Goal: Task Accomplishment & Management: Manage account settings

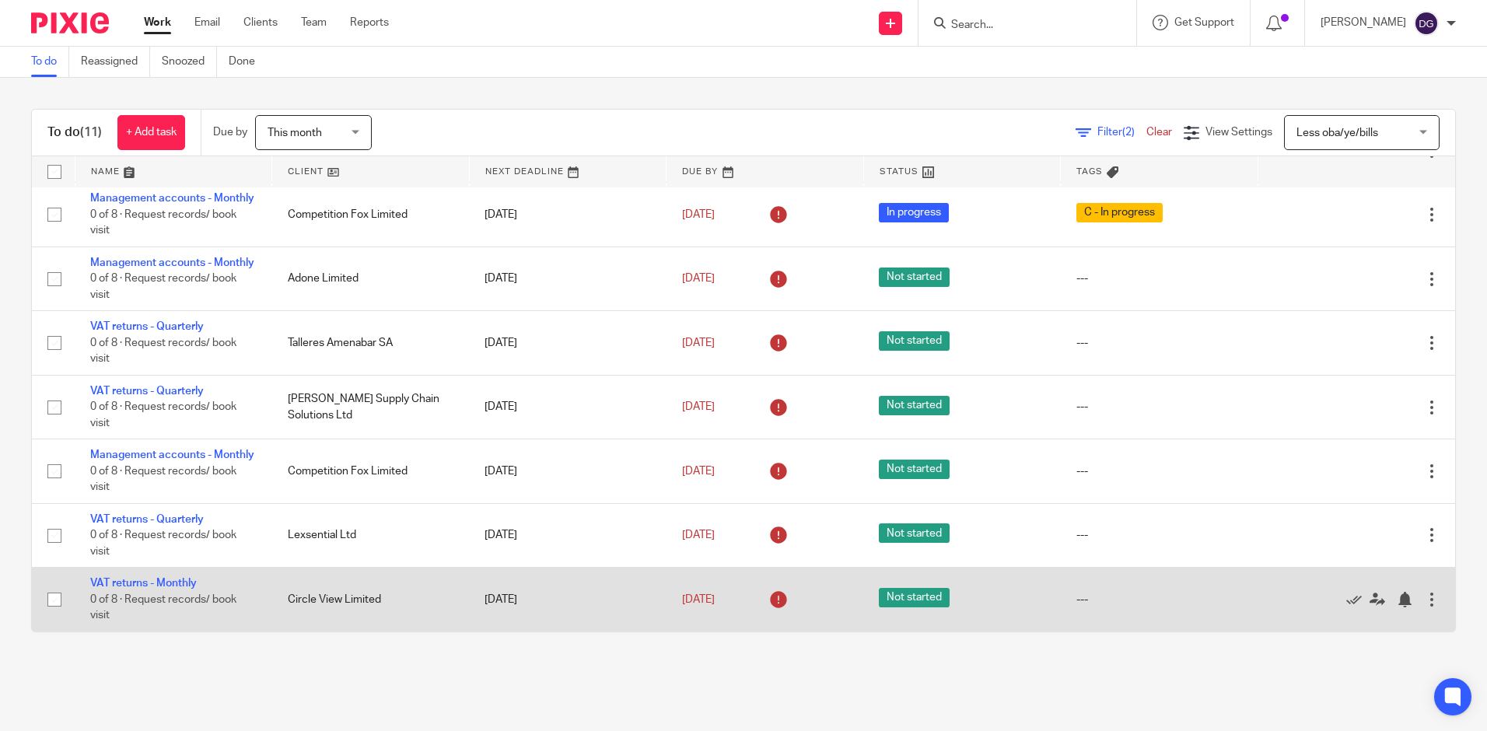
scroll to position [372, 0]
click at [1424, 601] on div at bounding box center [1432, 600] width 16 height 16
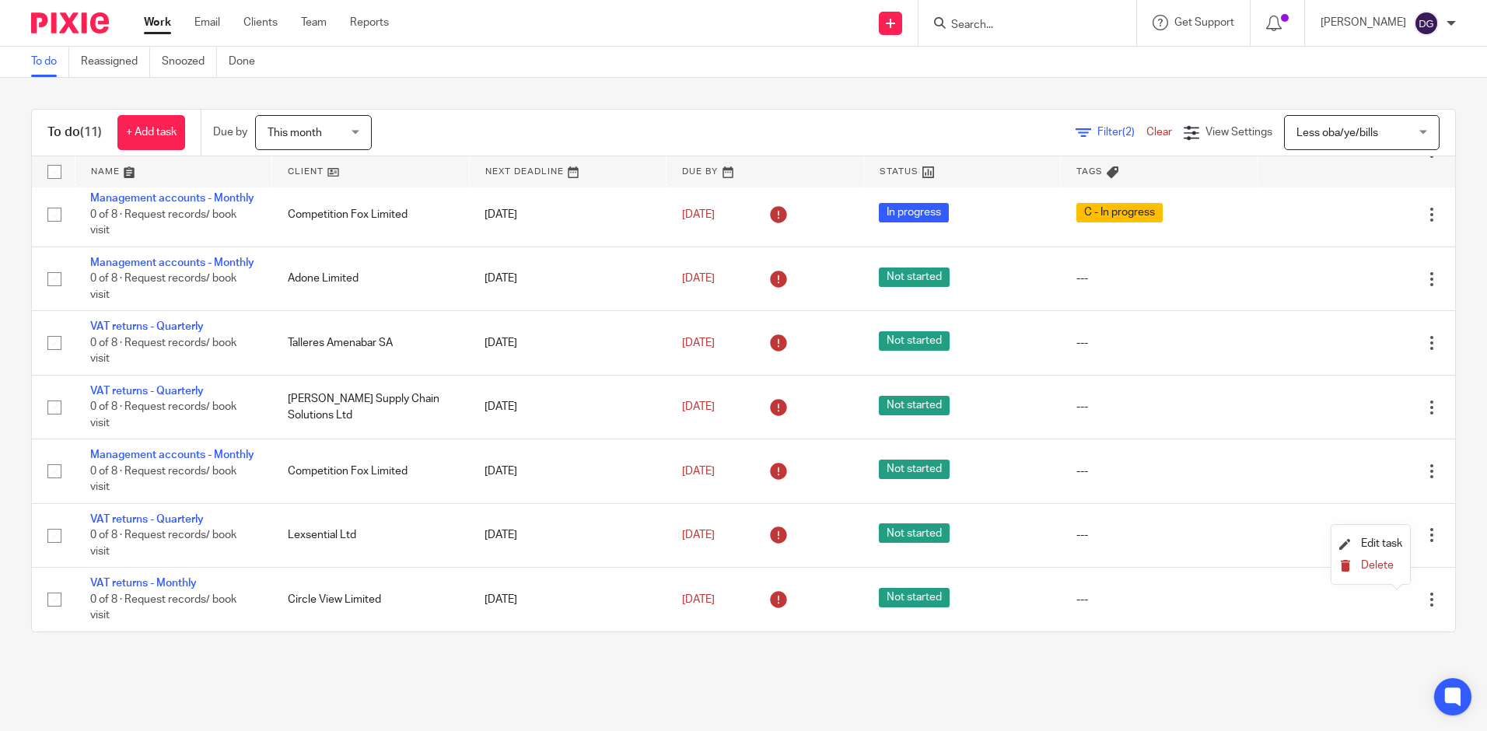
click at [1391, 566] on span "Delete" at bounding box center [1377, 565] width 33 height 11
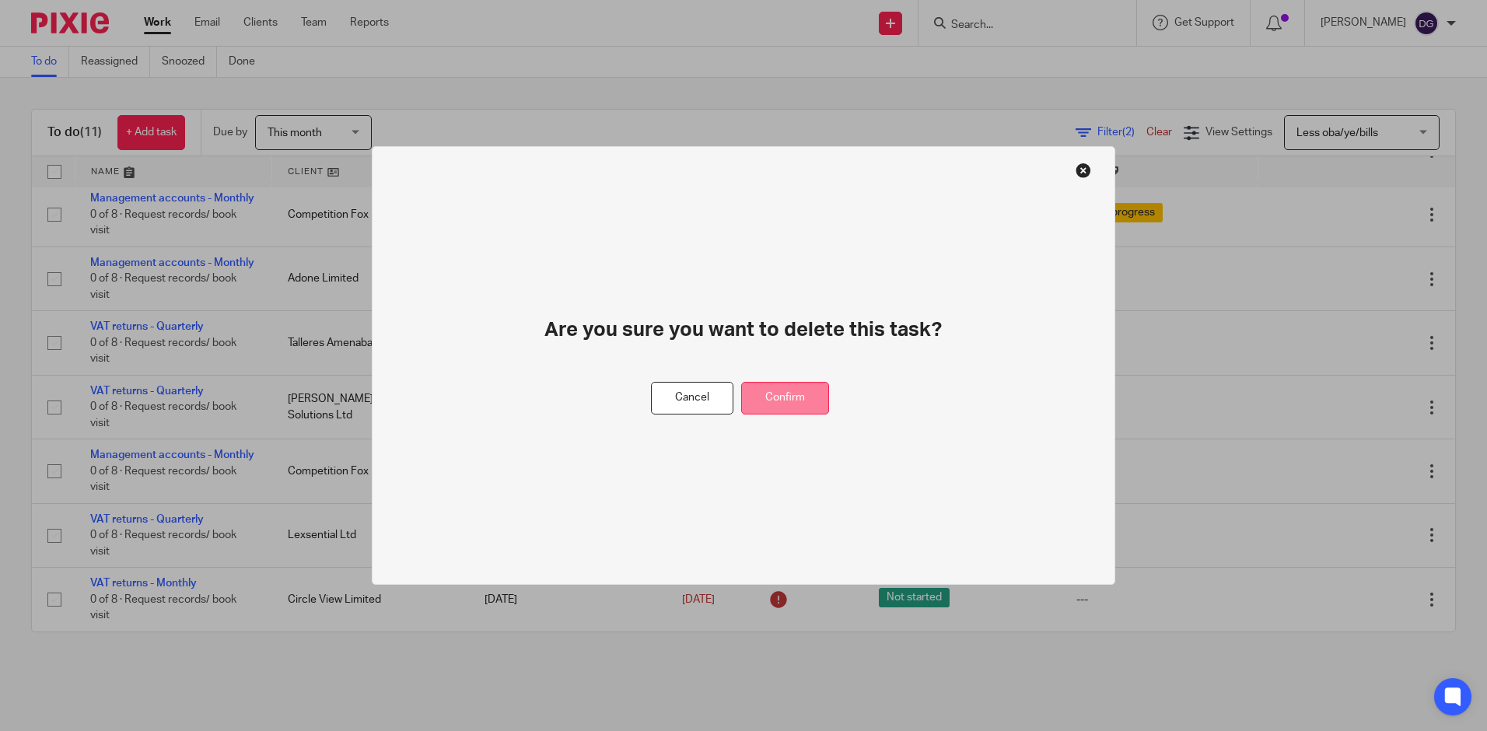
click at [773, 396] on button "Confirm" at bounding box center [785, 398] width 88 height 33
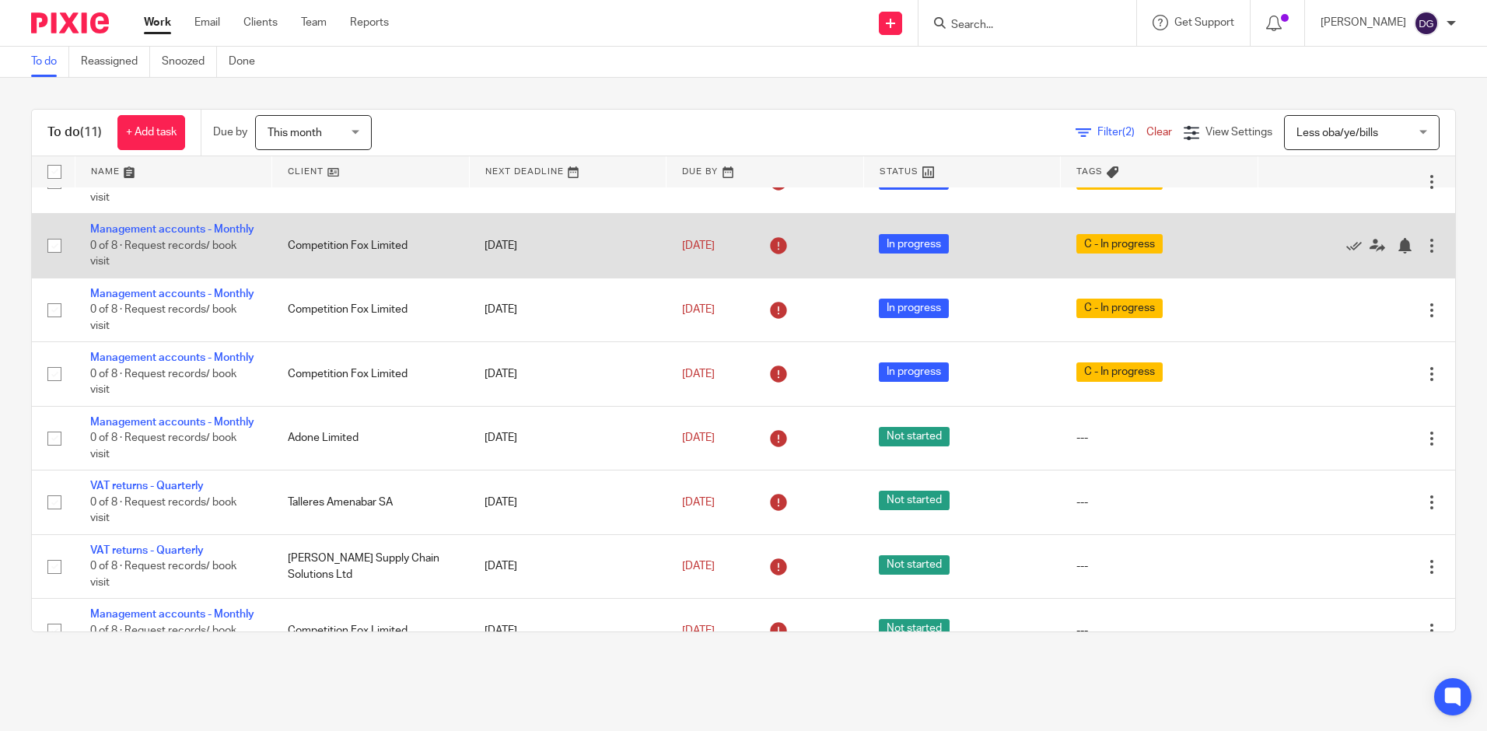
scroll to position [0, 0]
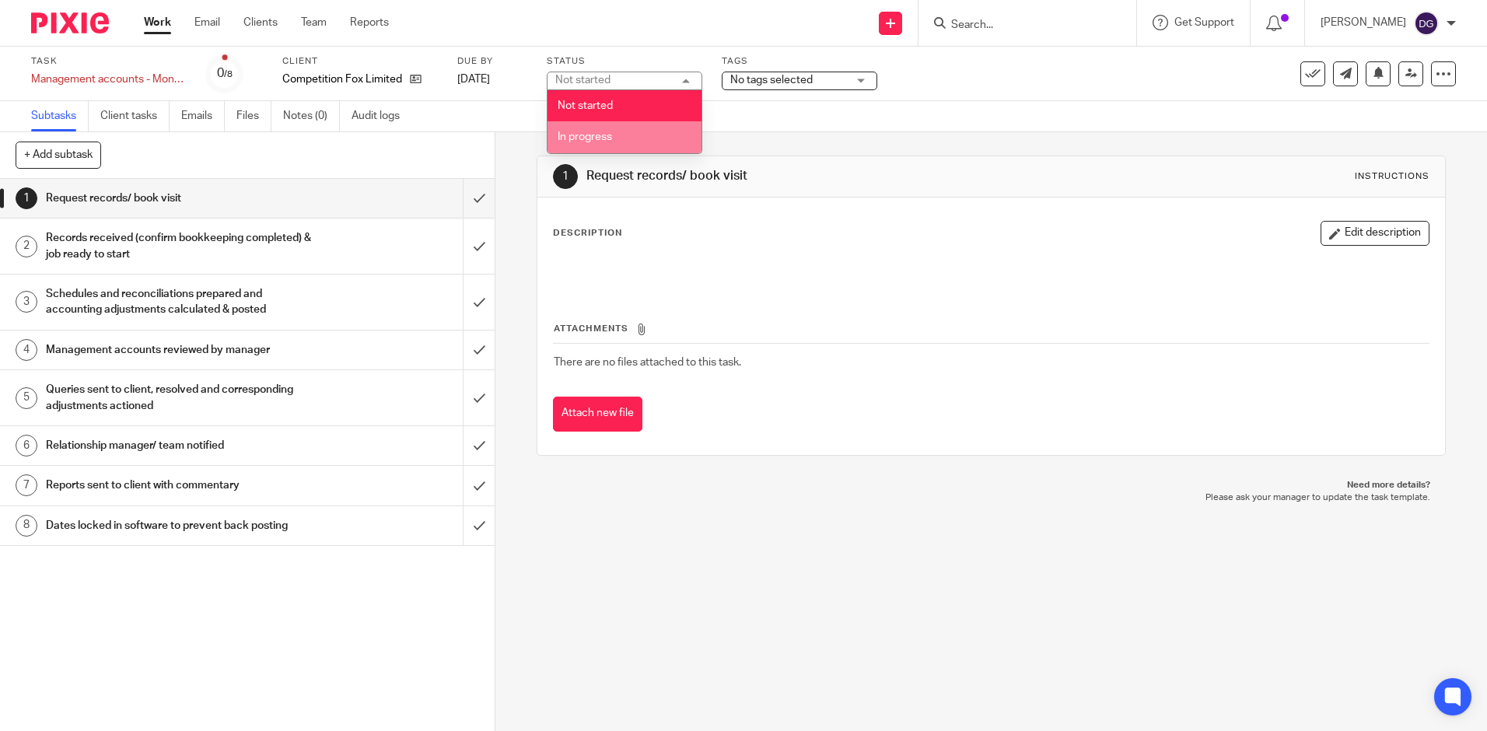
click at [609, 144] on li "In progress" at bounding box center [624, 137] width 154 height 32
click at [726, 73] on div "No tags selected" at bounding box center [800, 81] width 156 height 19
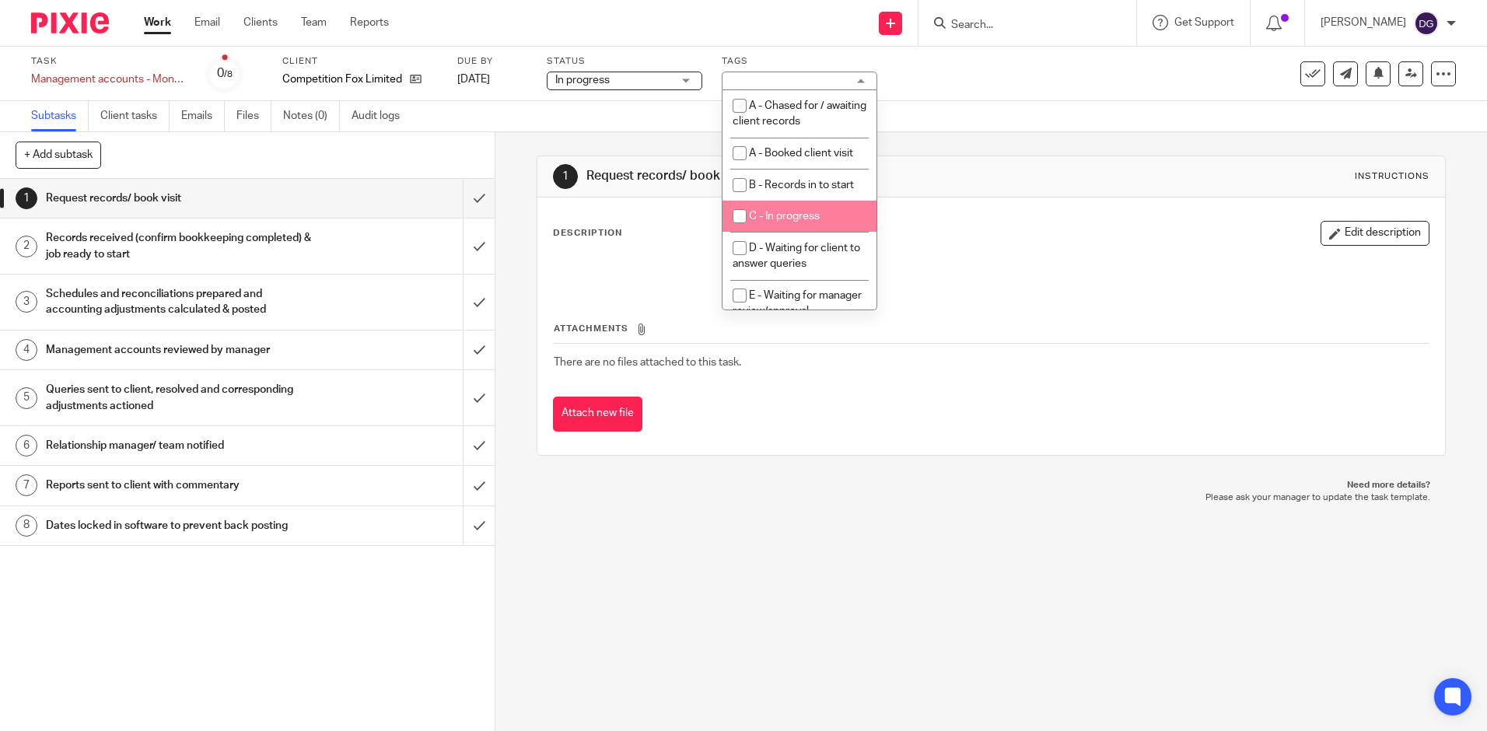
click at [821, 208] on li "C - In progress" at bounding box center [799, 217] width 154 height 32
checkbox input "true"
click at [998, 95] on div "Task Management accounts - Monthly Save Management accounts - Monthly 0 /8 Clie…" at bounding box center [743, 74] width 1487 height 54
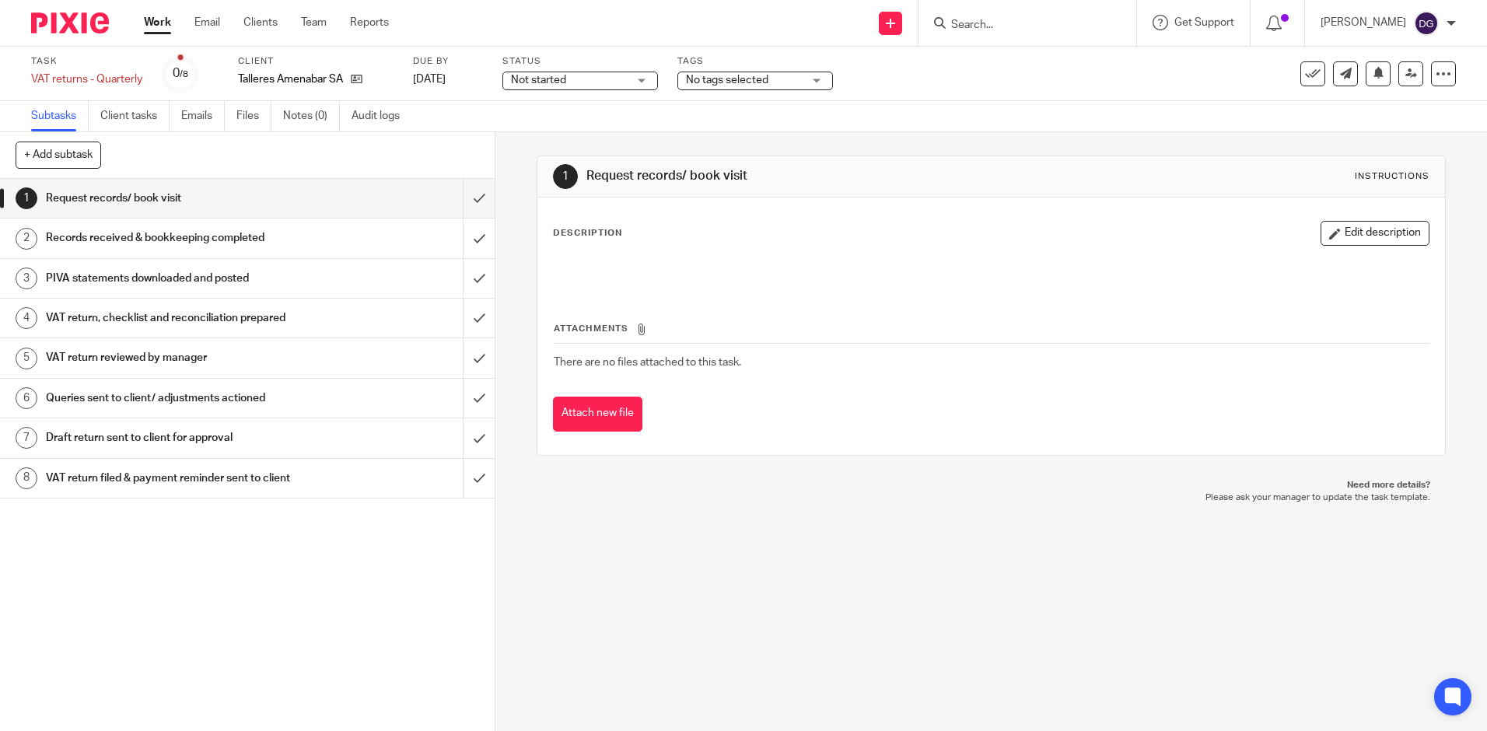
click at [577, 86] on span "Not started" at bounding box center [569, 80] width 117 height 16
click at [582, 150] on li "In progress" at bounding box center [580, 137] width 154 height 32
click at [603, 90] on div "Status In progress In progress Not started In progress 2" at bounding box center [580, 73] width 156 height 37
click at [606, 79] on span "In progress" at bounding box center [569, 80] width 117 height 16
click at [596, 101] on li "Not started" at bounding box center [580, 106] width 154 height 32
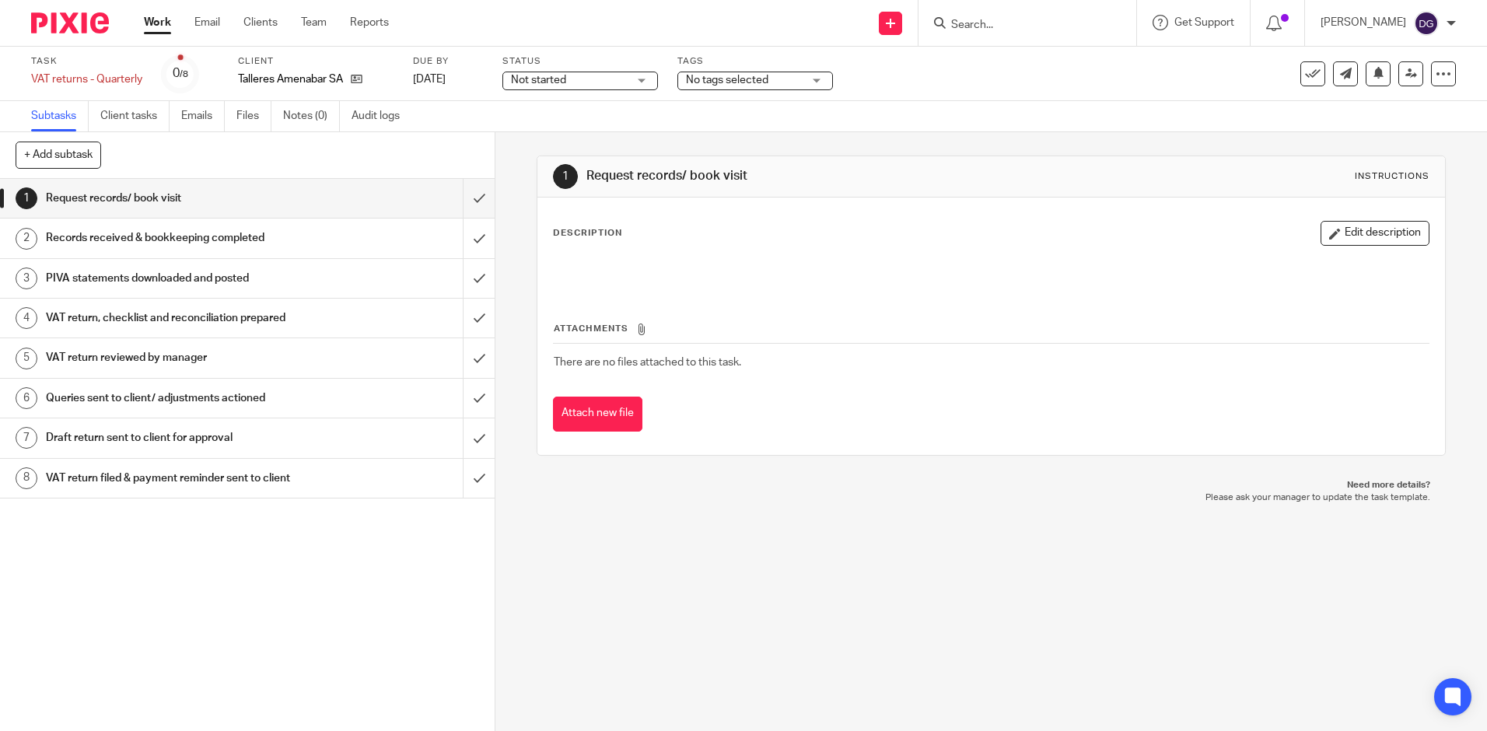
click at [787, 74] on span "No tags selected" at bounding box center [744, 80] width 117 height 16
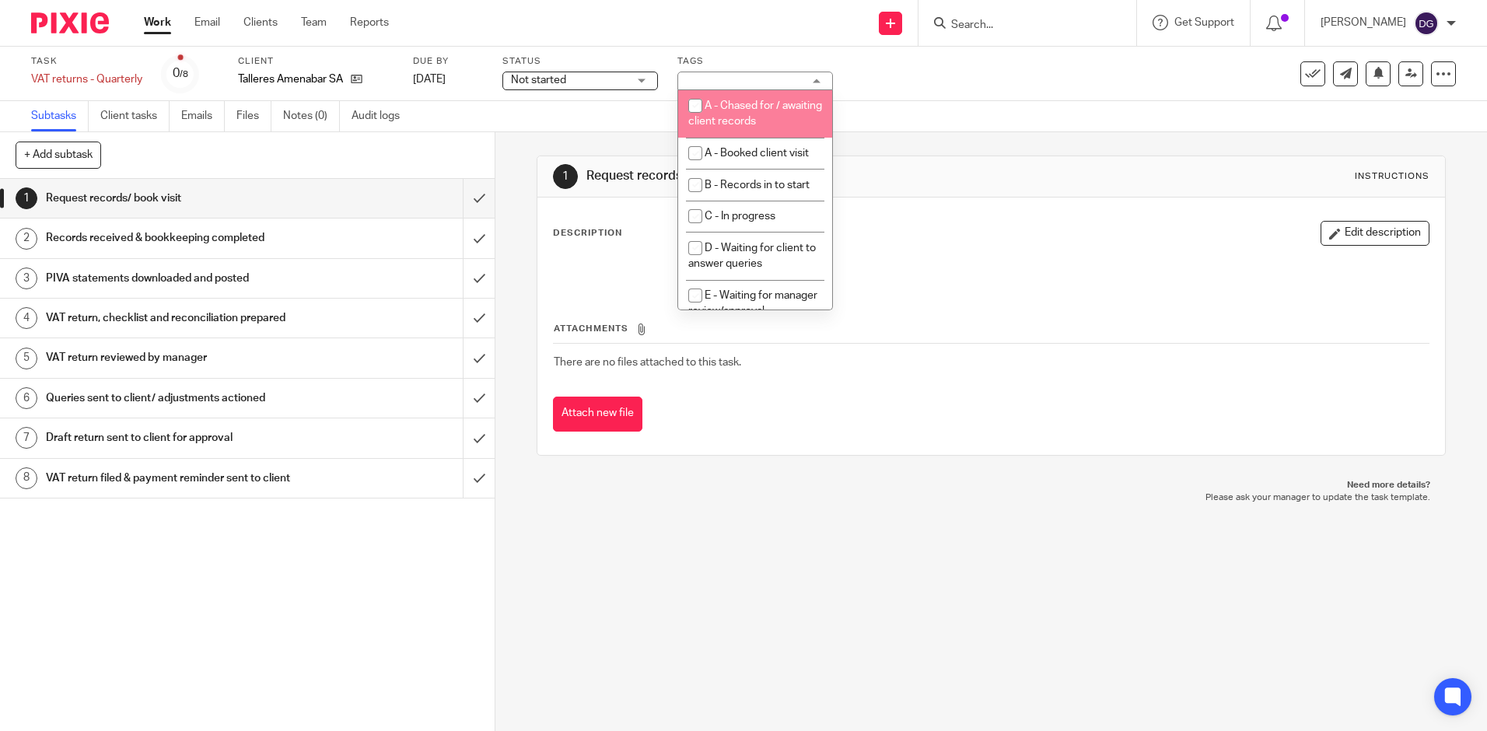
click at [779, 118] on span "A - Chased for / awaiting client records" at bounding box center [755, 113] width 134 height 27
checkbox input "true"
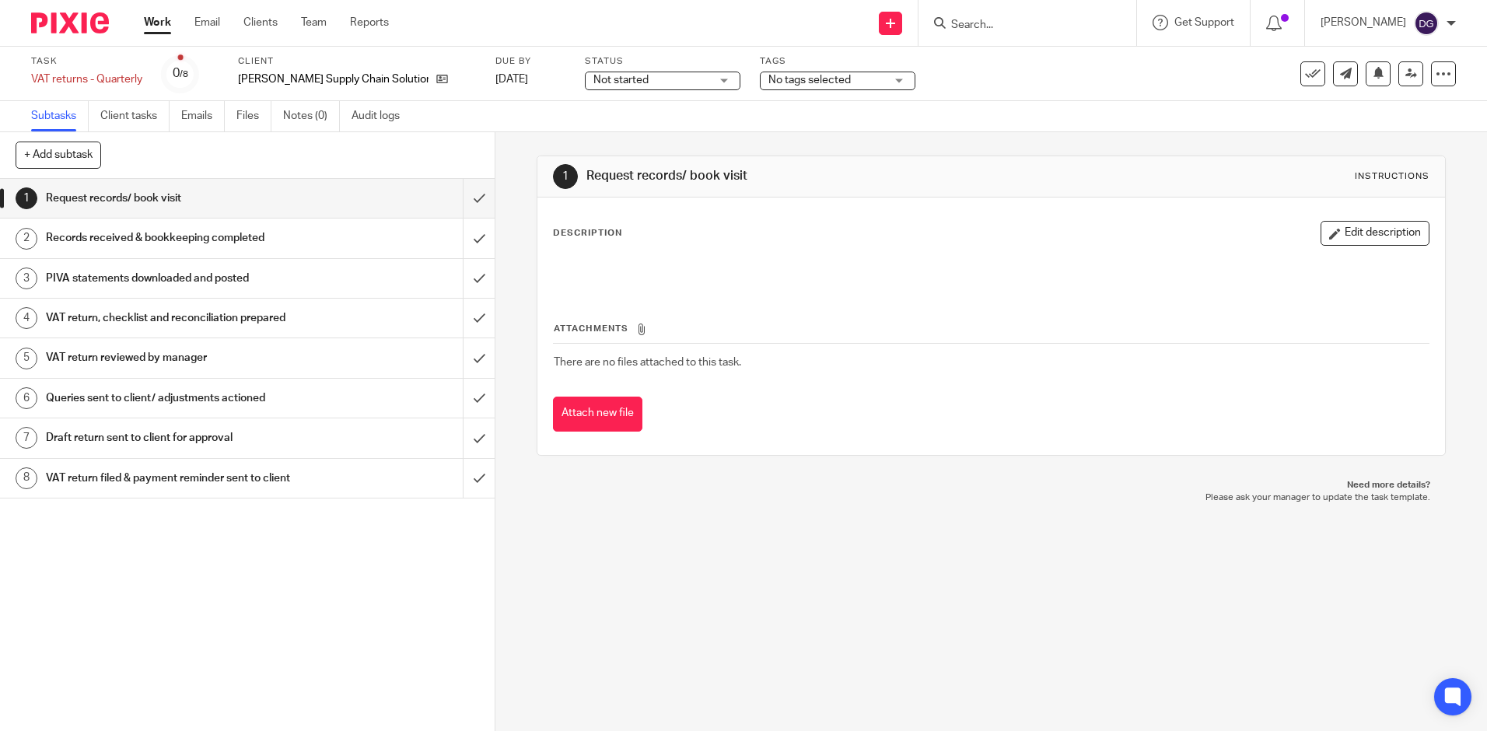
click at [781, 89] on div "No tags selected" at bounding box center [838, 81] width 156 height 19
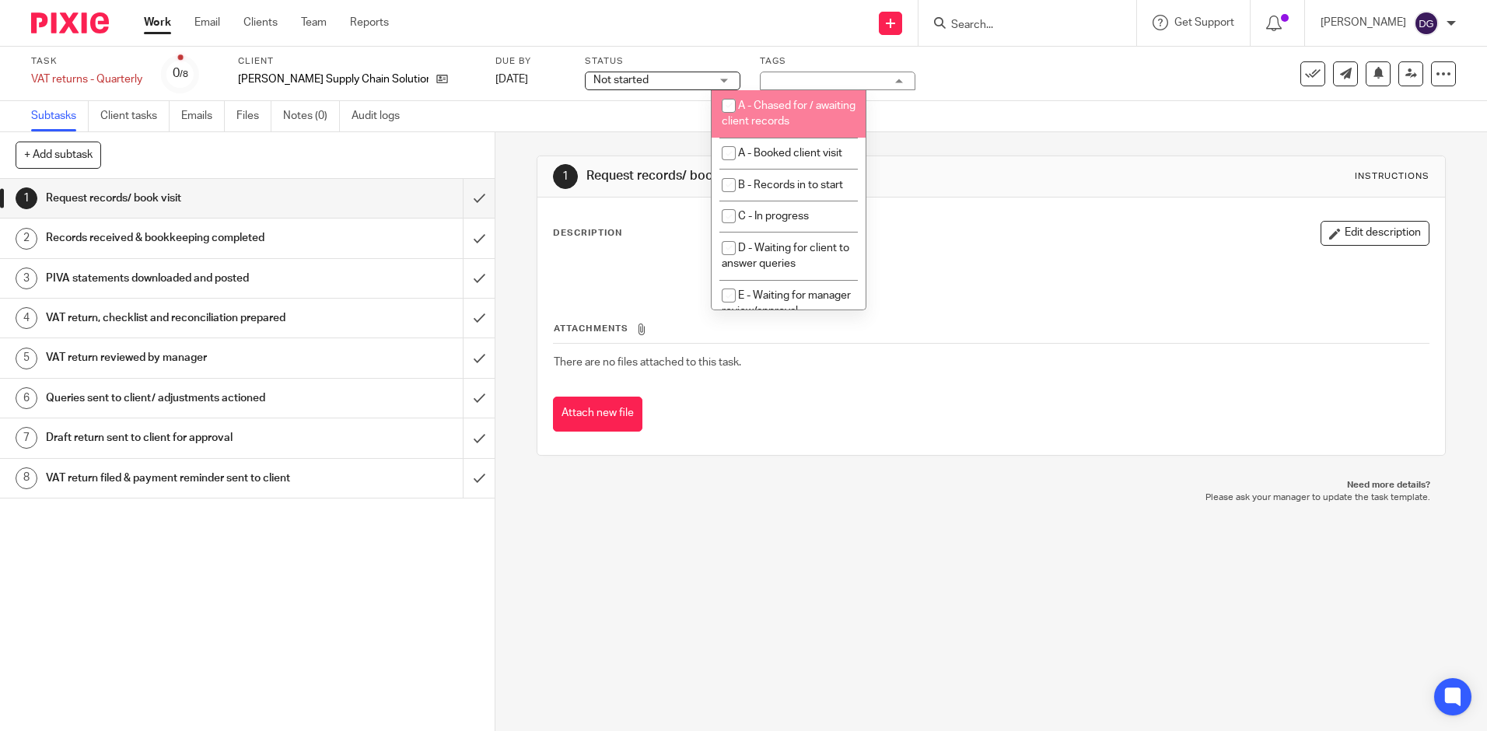
click at [781, 103] on span "A - Chased for / awaiting client records" at bounding box center [789, 113] width 134 height 27
checkbox input "true"
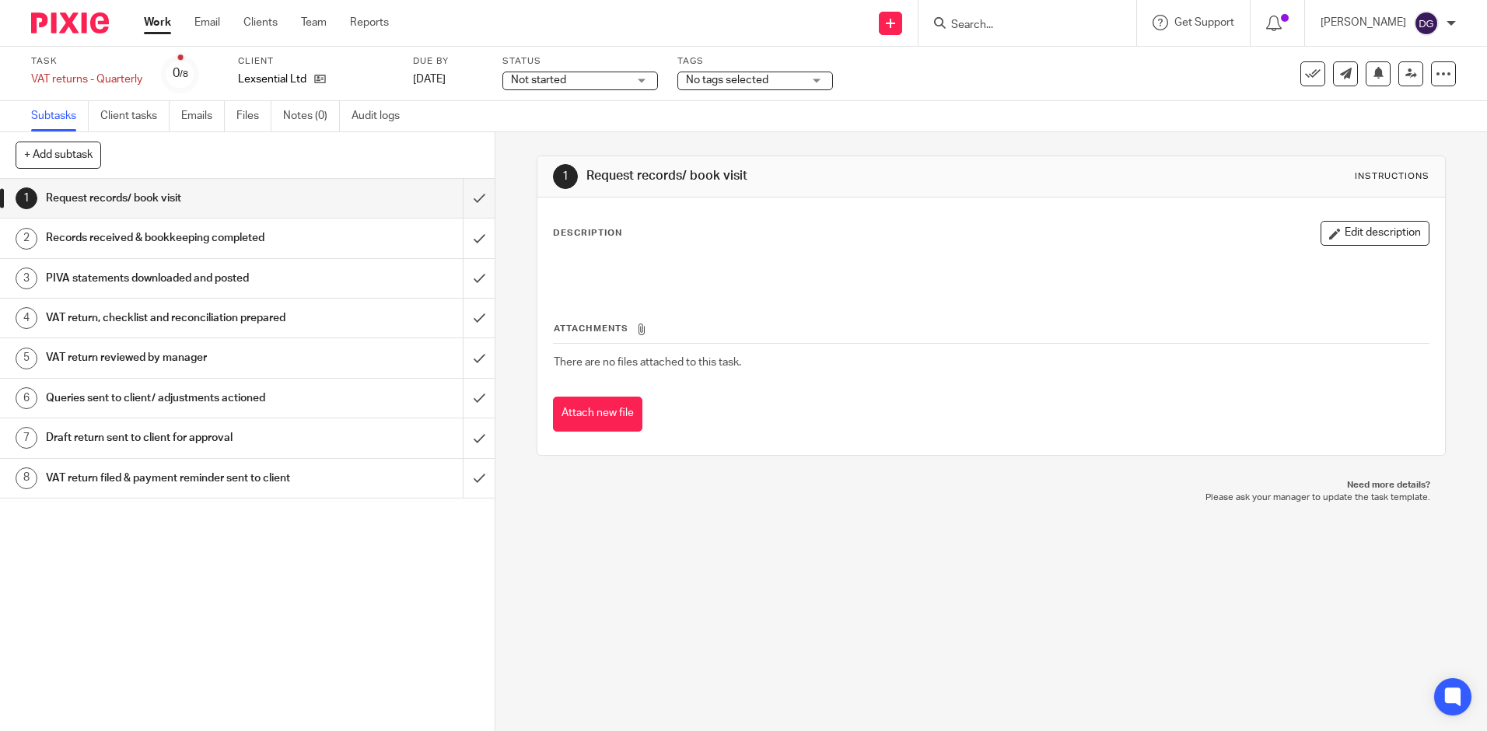
click at [754, 86] on span "No tags selected" at bounding box center [744, 80] width 117 height 16
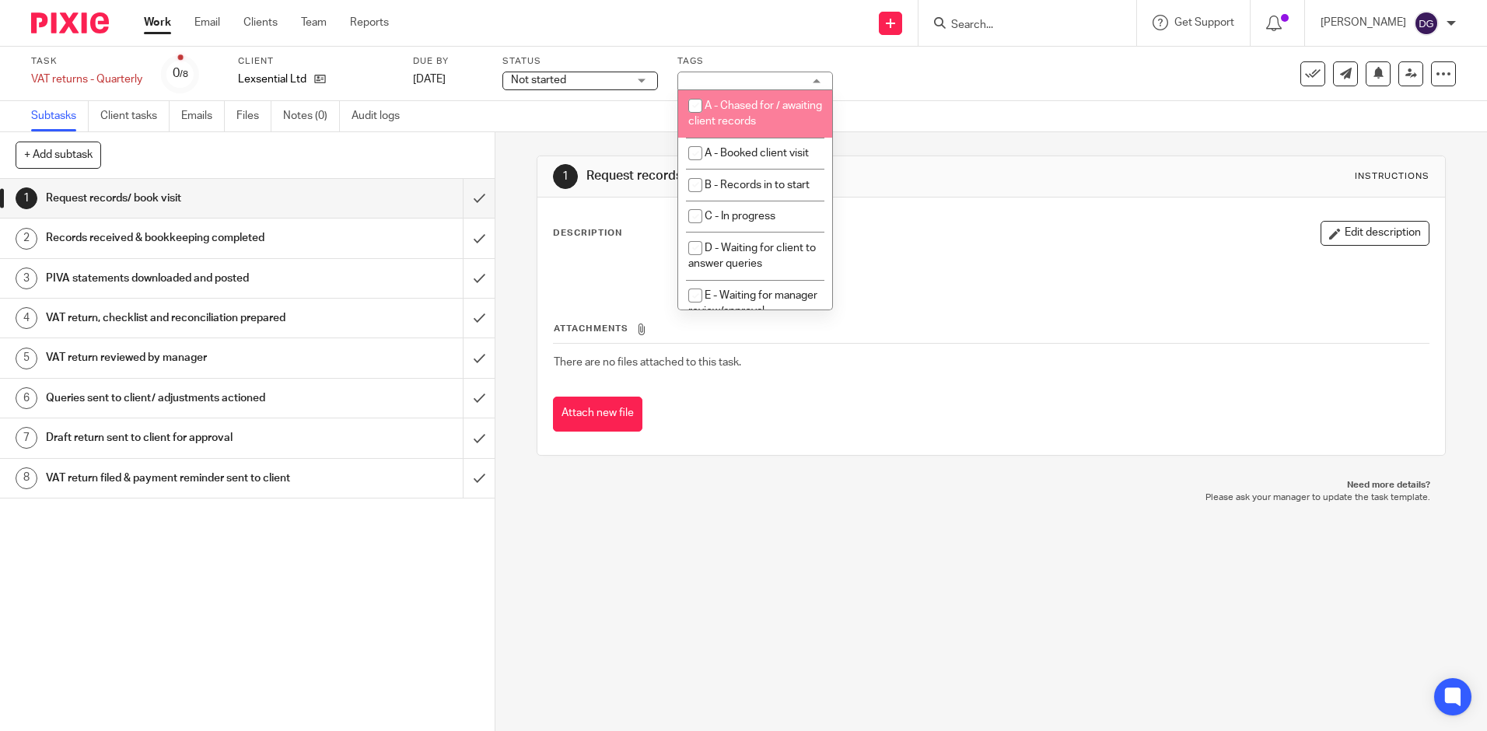
click at [756, 113] on li "A - Chased for / awaiting client records" at bounding box center [755, 113] width 154 height 47
checkbox input "true"
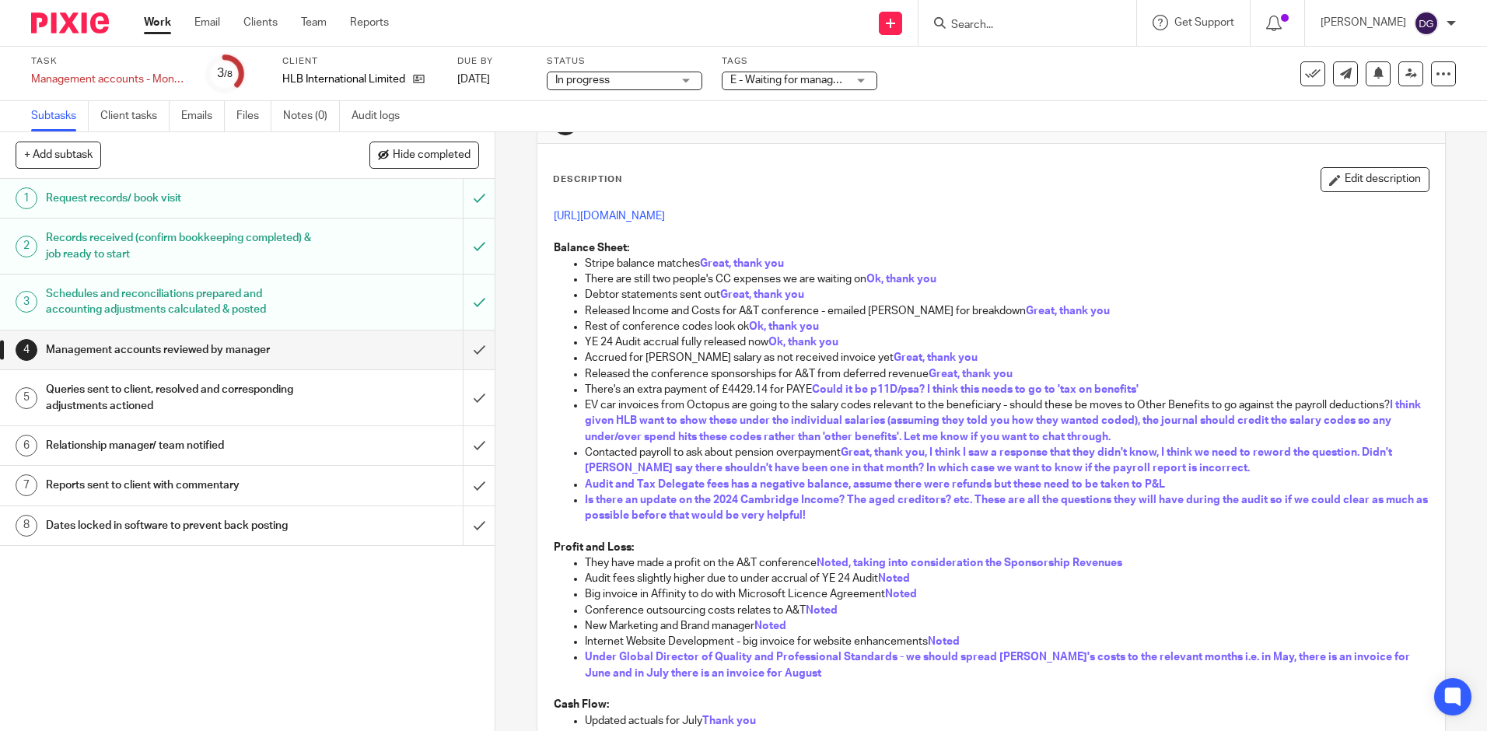
scroll to position [78, 0]
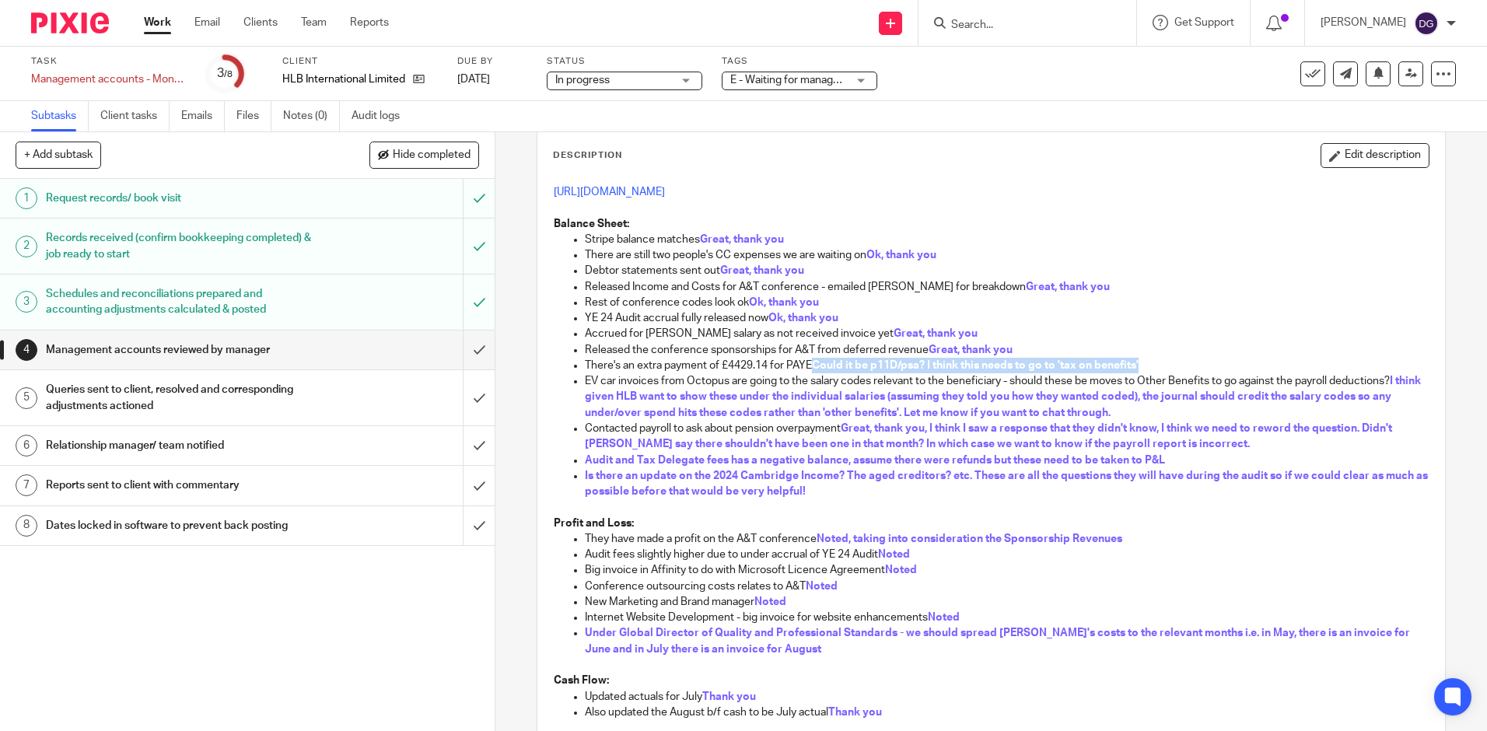
drag, startPoint x: 808, startPoint y: 363, endPoint x: 1155, endPoint y: 368, distance: 346.8
click at [1155, 368] on p "There's an extra payment of £4429.14 for PAYE Could it be p11D/psa? I think thi…" at bounding box center [1006, 366] width 843 height 16
drag, startPoint x: 1155, startPoint y: 368, endPoint x: 1082, endPoint y: 312, distance: 91.4
click at [1082, 312] on p "YE 24 Audit accrual fully released now Ok, thank you" at bounding box center [1006, 318] width 843 height 16
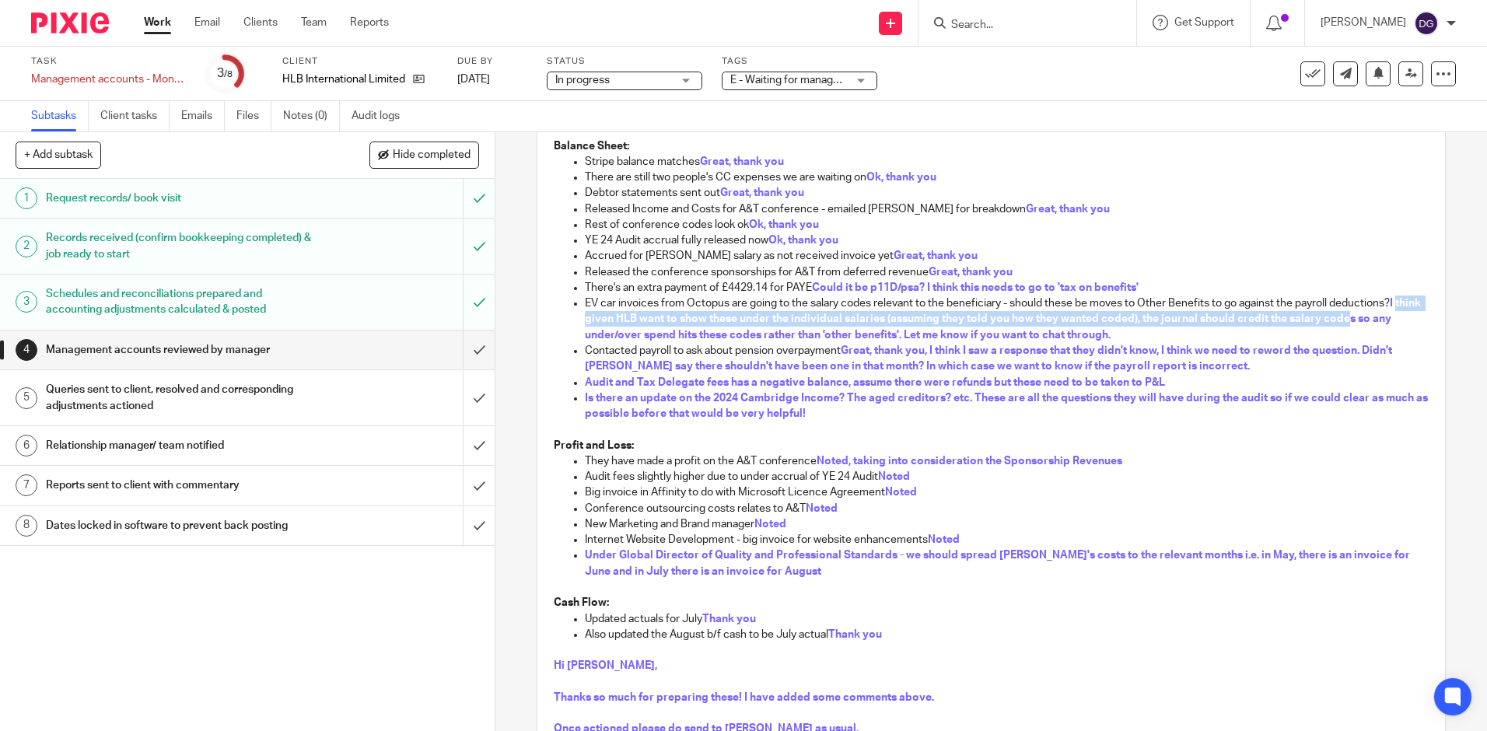
drag, startPoint x: 589, startPoint y: 316, endPoint x: 1367, endPoint y: 323, distance: 777.6
click at [1367, 323] on ul "Stripe balance matches Great, thank you There are still two people's CC expense…" at bounding box center [991, 288] width 874 height 268
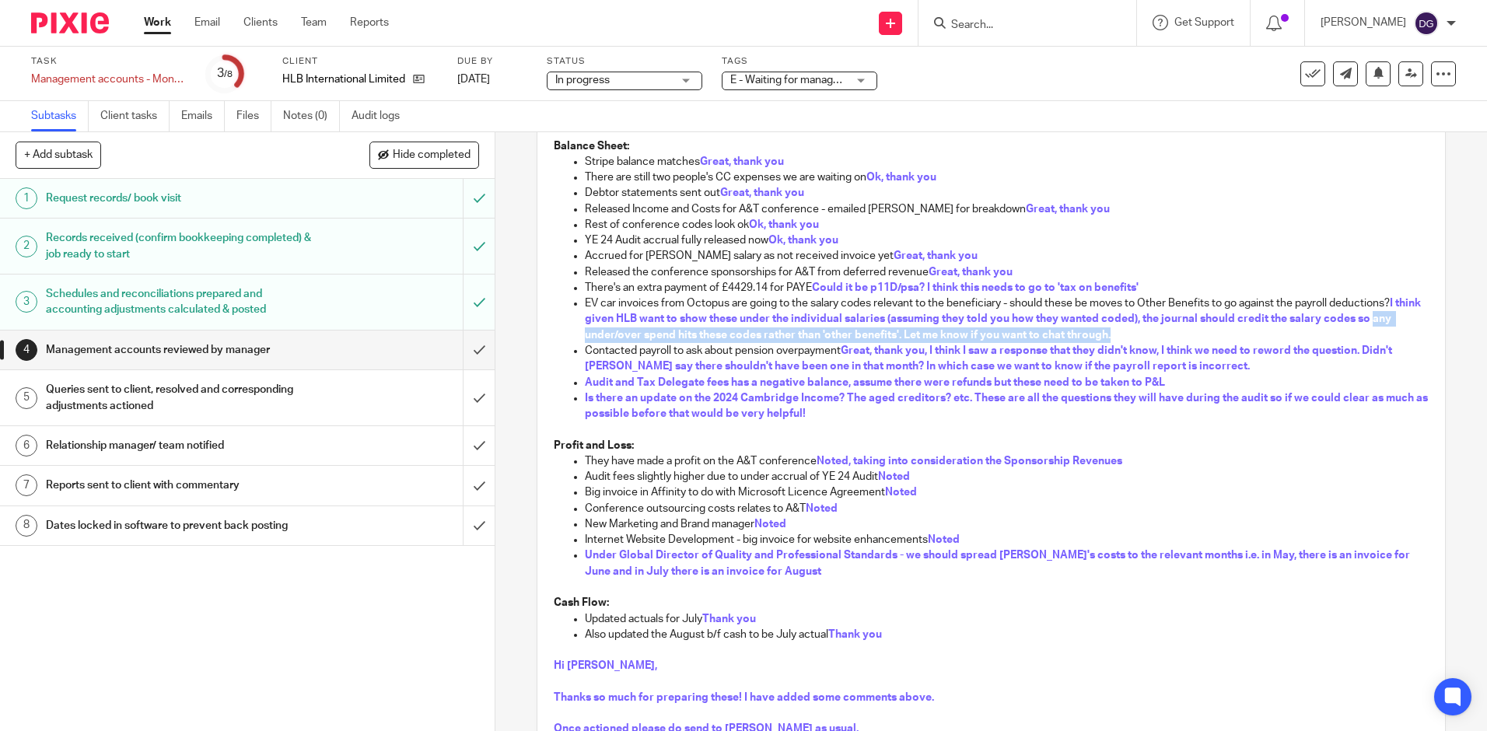
drag, startPoint x: 582, startPoint y: 334, endPoint x: 1142, endPoint y: 332, distance: 560.6
click at [1142, 332] on p "EV car invoices from Octopus are going to the salary codes relevant to the bene…" at bounding box center [1006, 318] width 843 height 47
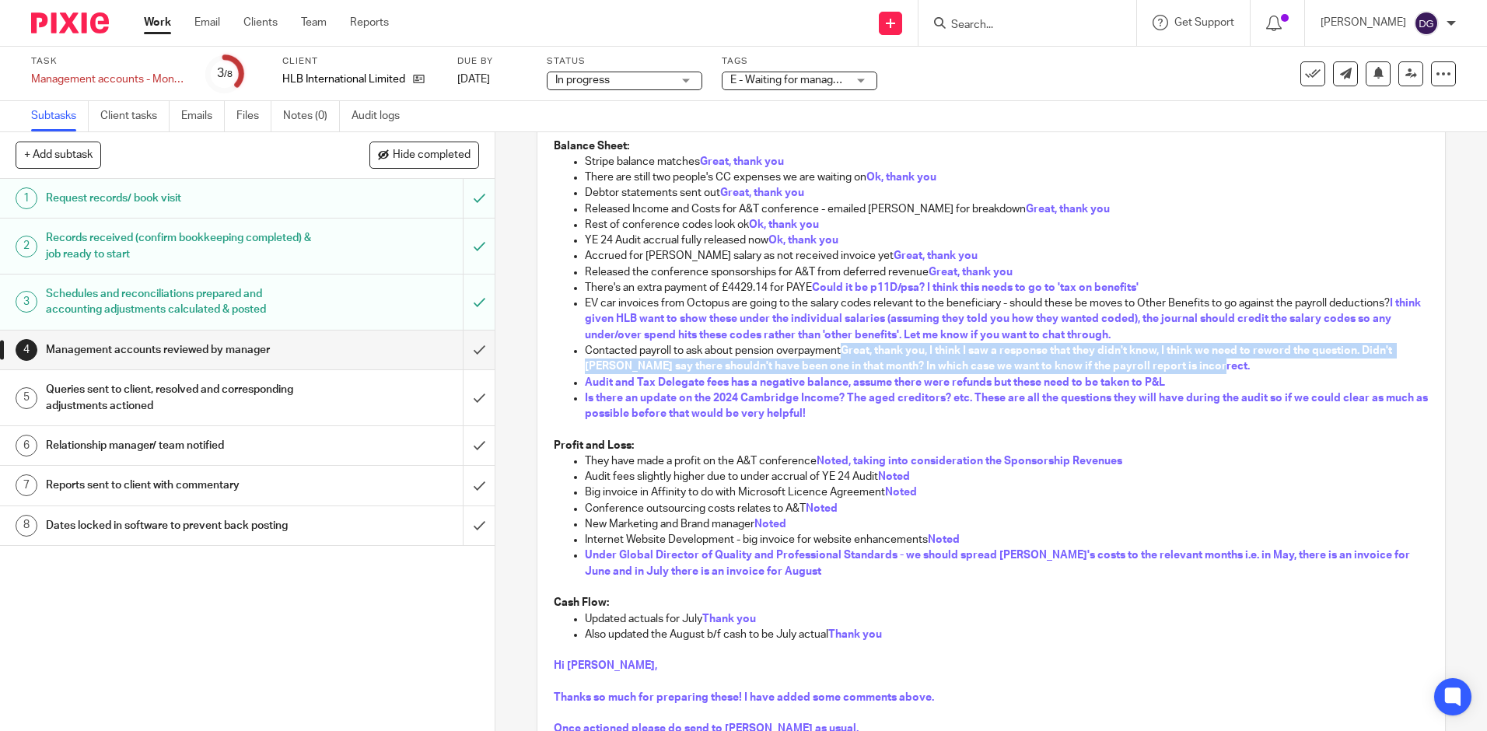
drag, startPoint x: 844, startPoint y: 349, endPoint x: 1366, endPoint y: 361, distance: 522.6
click at [1366, 361] on p "Contacted payroll to ask about pension overpayment Great, thank you, I think I …" at bounding box center [1006, 359] width 843 height 32
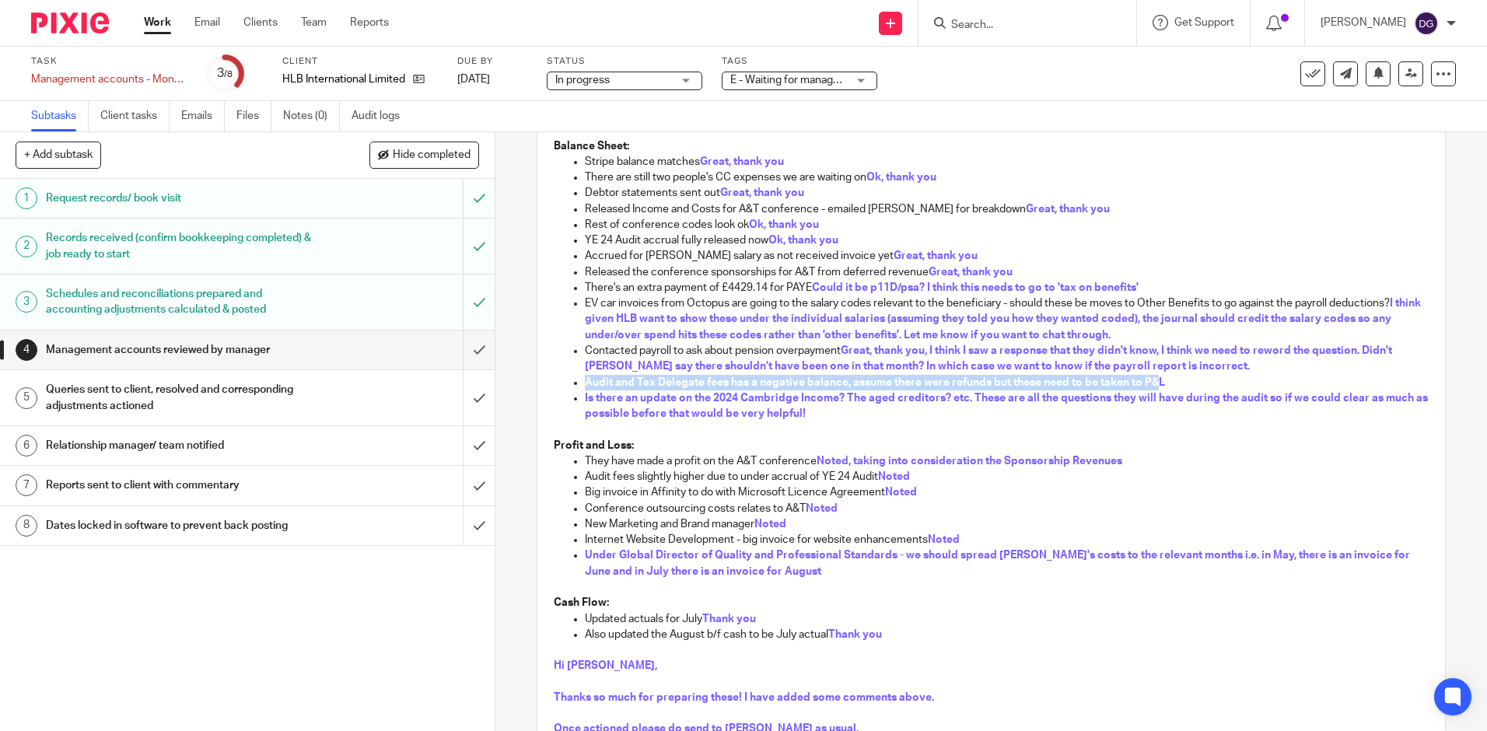
drag, startPoint x: 583, startPoint y: 384, endPoint x: 1152, endPoint y: 377, distance: 569.2
click at [1152, 377] on span "Audit and Tax Delegate fees has a negative balance, assume there were refunds b…" at bounding box center [875, 382] width 580 height 11
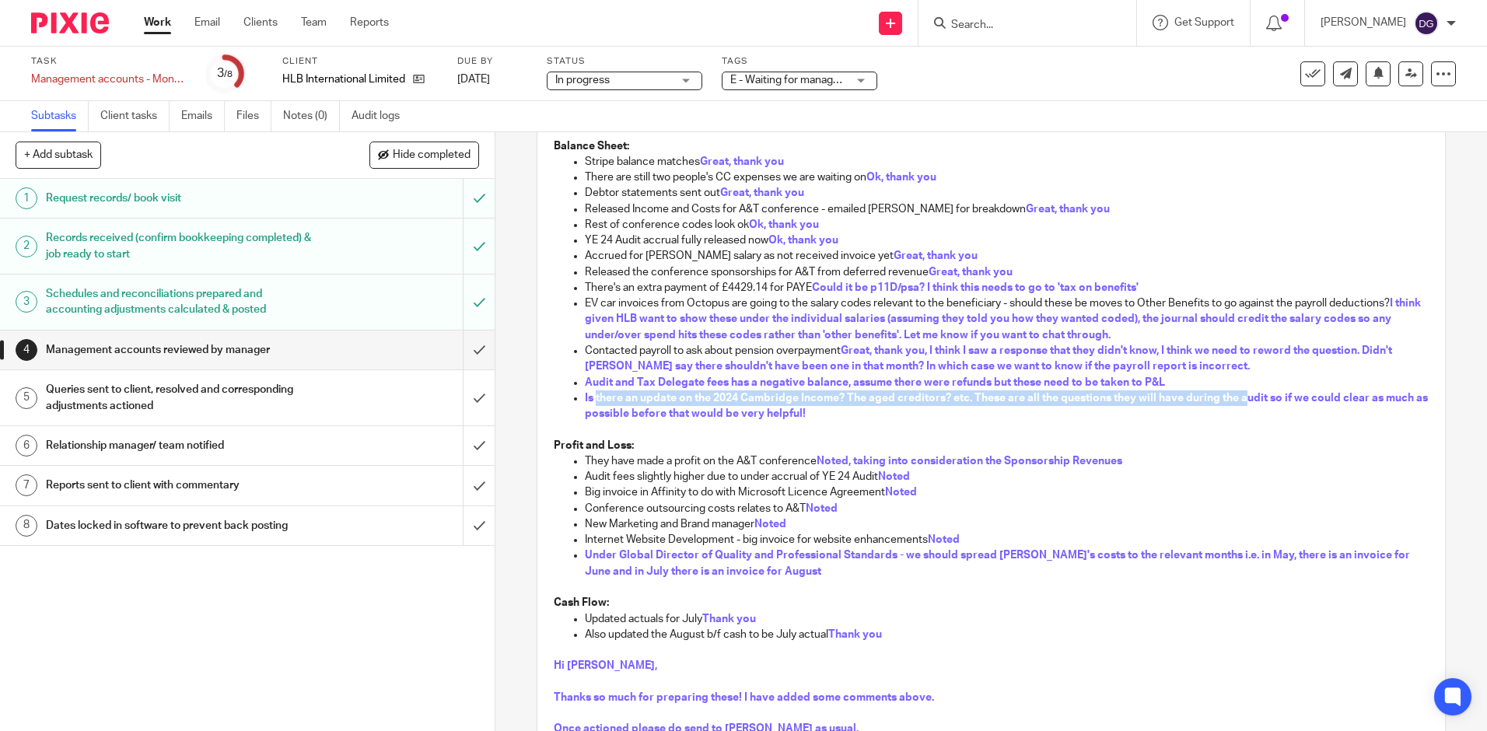
drag, startPoint x: 591, startPoint y: 404, endPoint x: 1239, endPoint y: 401, distance: 648.5
click at [1239, 401] on p "Is there an update on the 2024 Cambridge Income? The aged creditors? etc. These…" at bounding box center [1006, 406] width 843 height 32
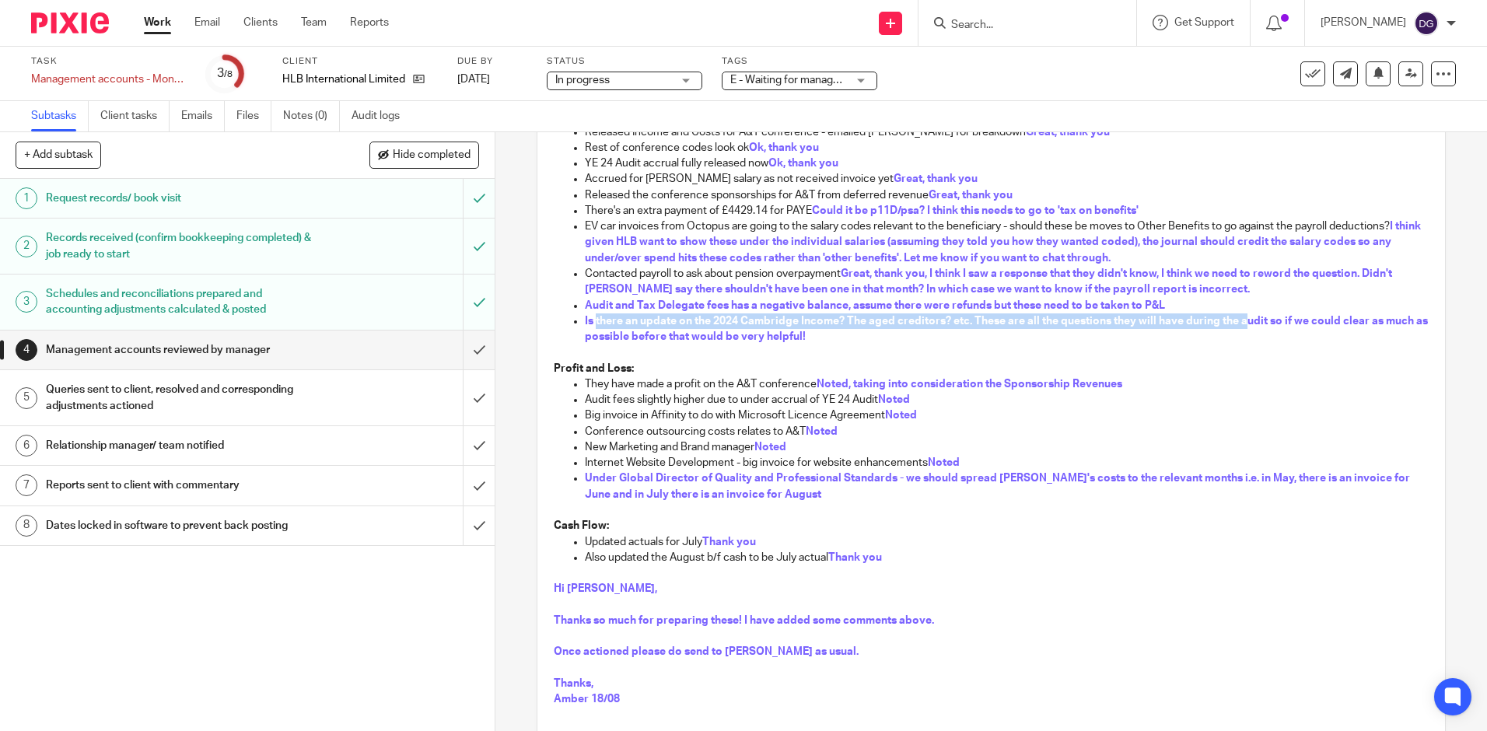
scroll to position [233, 0]
drag, startPoint x: 816, startPoint y: 381, endPoint x: 1117, endPoint y: 385, distance: 300.2
click at [1117, 385] on span "Noted, taking into consideration the Sponsorship Revenues" at bounding box center [969, 383] width 306 height 11
drag, startPoint x: 857, startPoint y: 399, endPoint x: 888, endPoint y: 399, distance: 31.1
click at [888, 399] on p "Audit fees slightly higher due to under accrual of YE 24 Audit Noted" at bounding box center [1006, 399] width 843 height 16
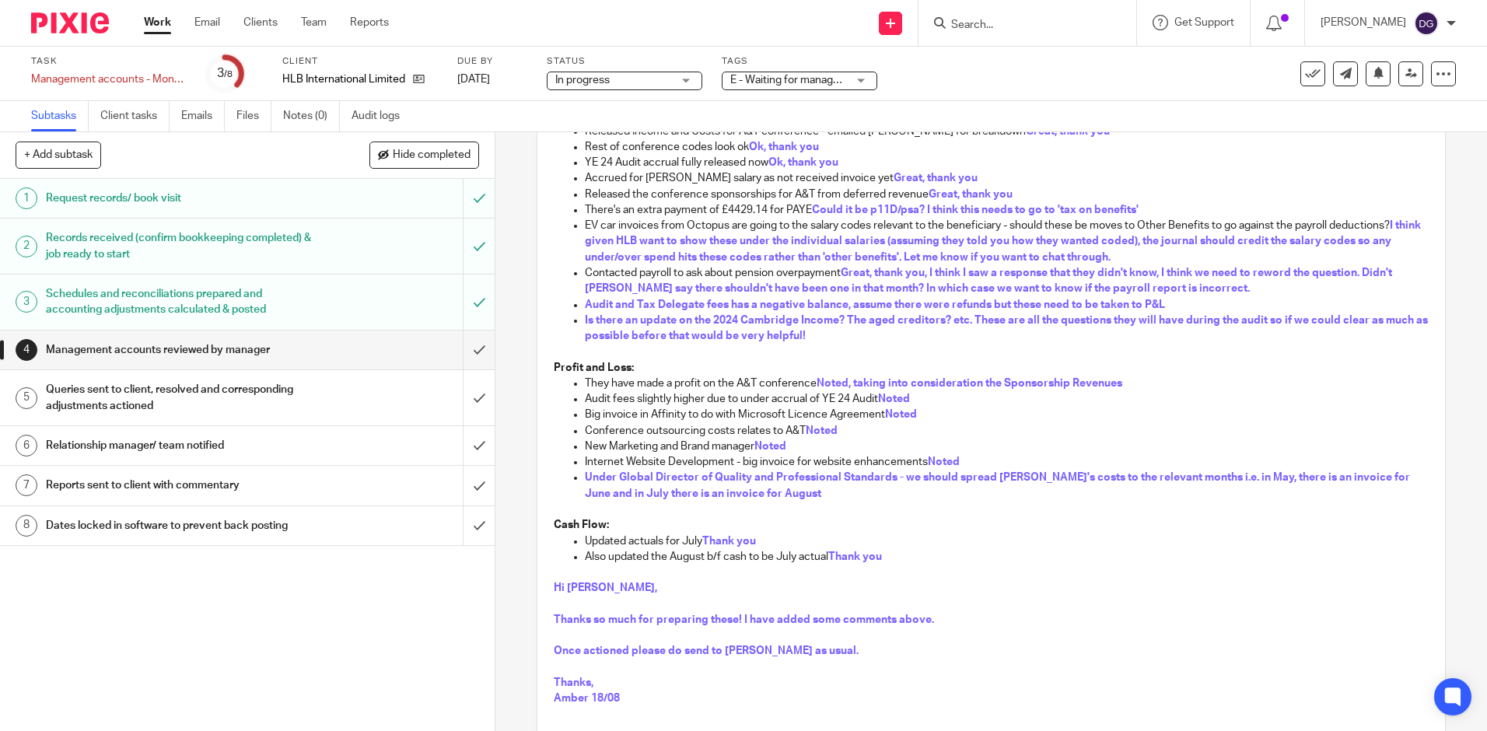
drag, startPoint x: 888, startPoint y: 399, endPoint x: 804, endPoint y: 435, distance: 91.6
click at [811, 428] on span "Noted" at bounding box center [822, 430] width 32 height 11
click at [776, 449] on span "Noted" at bounding box center [770, 446] width 32 height 11
click at [928, 453] on p "New Marketing and Brand manager Noted" at bounding box center [1006, 447] width 843 height 16
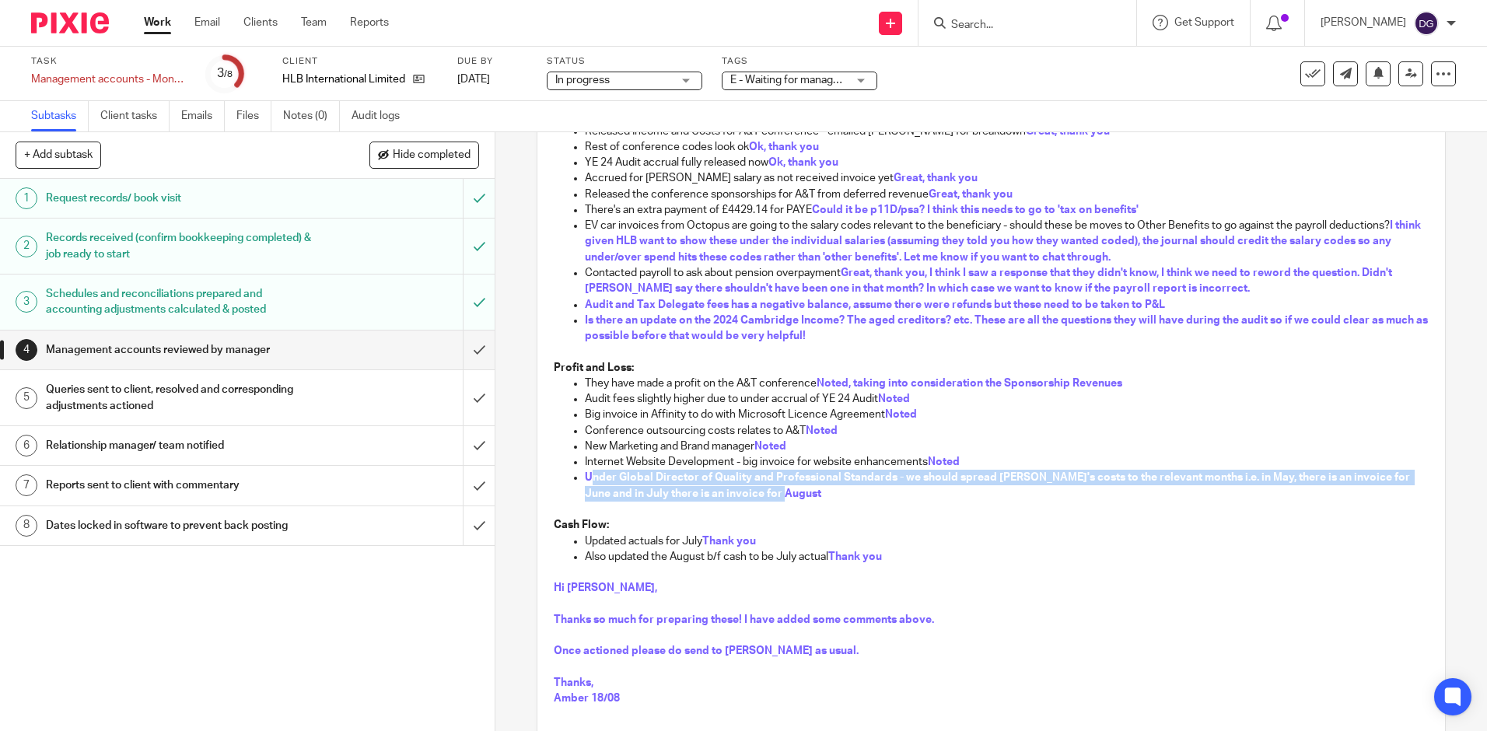
drag, startPoint x: 591, startPoint y: 480, endPoint x: 1260, endPoint y: 491, distance: 669.5
click at [1260, 491] on p "Under Global Director of Quality and Professional Standards - we should spread …" at bounding box center [1006, 486] width 843 height 32
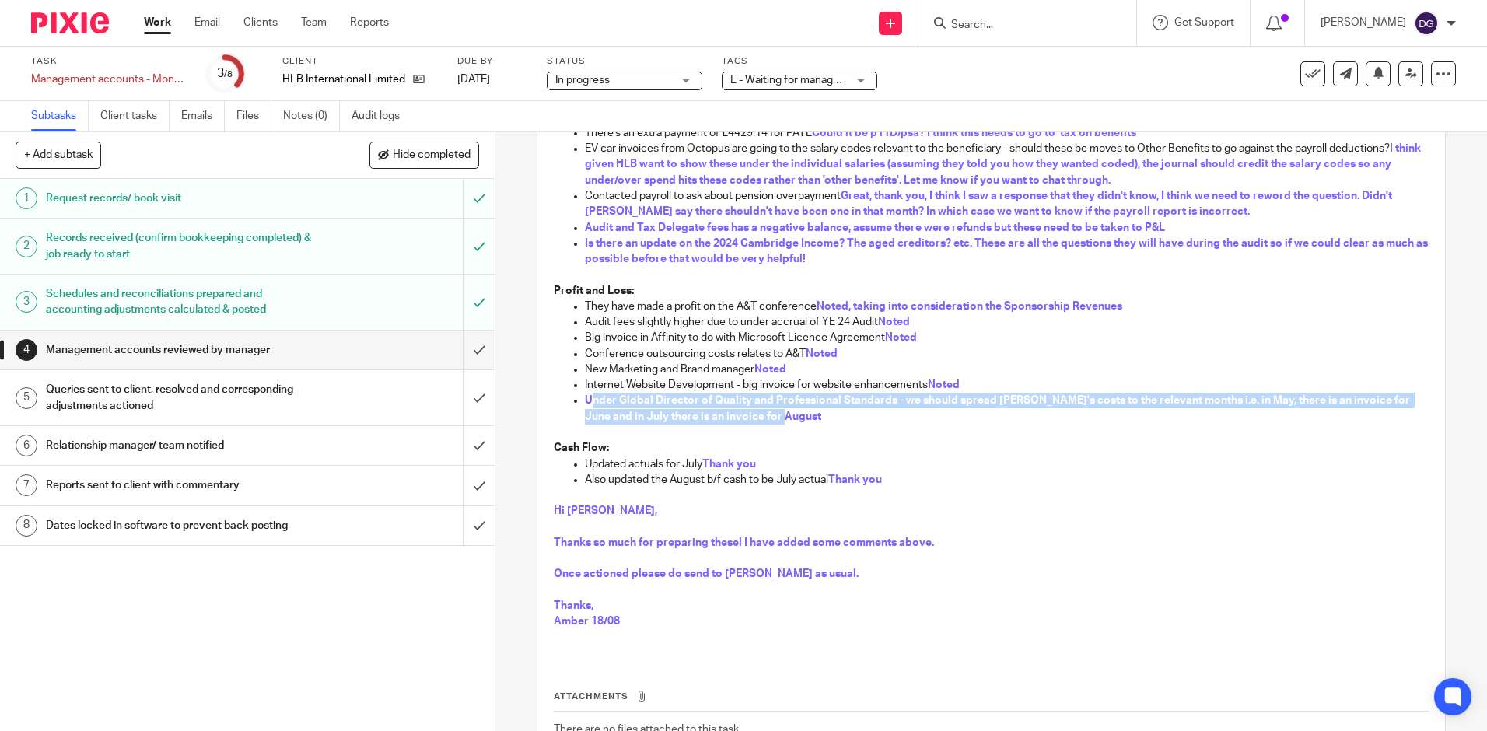
scroll to position [311, 0]
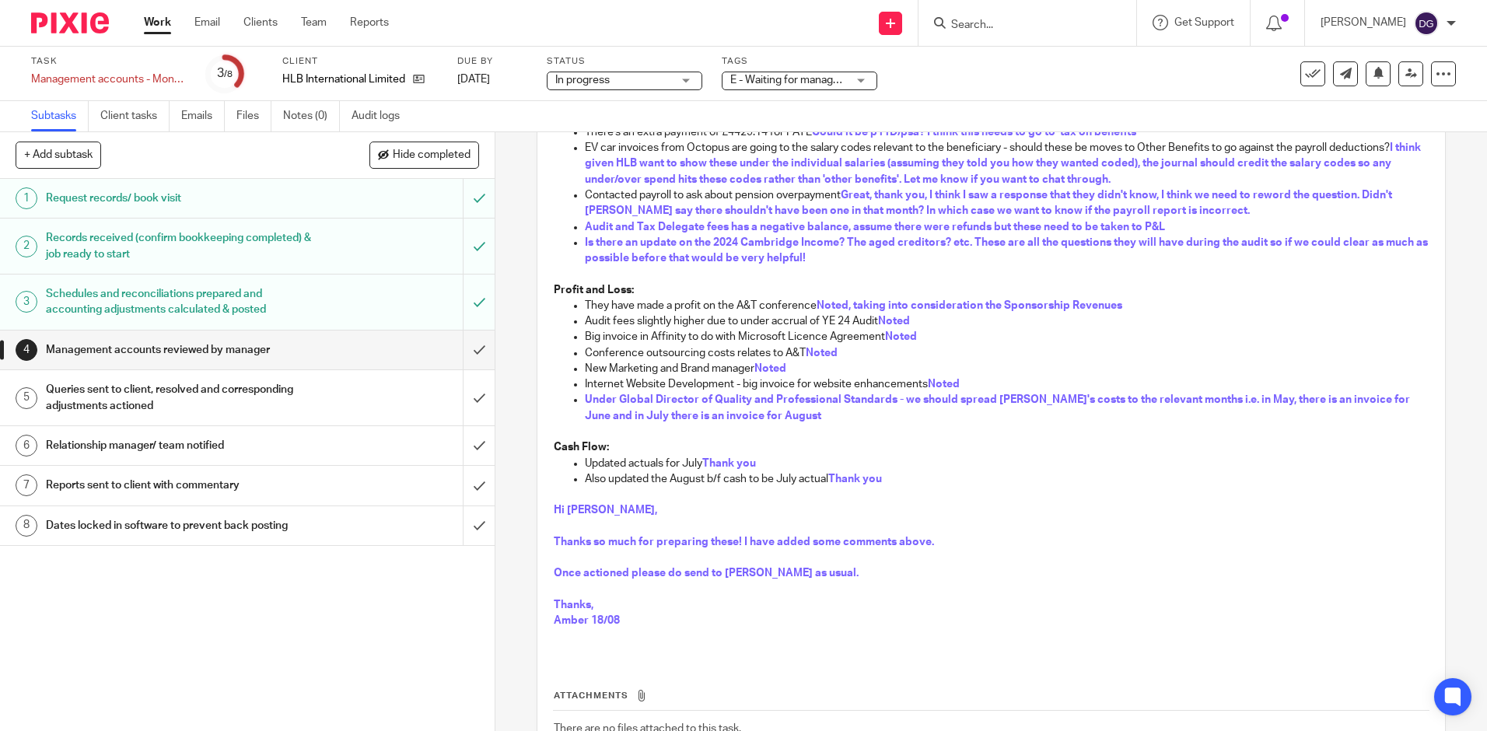
click at [929, 577] on p "Once actioned please do send to Mark as usual." at bounding box center [991, 573] width 874 height 16
click at [250, 298] on h1 "Schedules and reconciliations prepared and accounting adjustments calculated & …" at bounding box center [179, 302] width 267 height 40
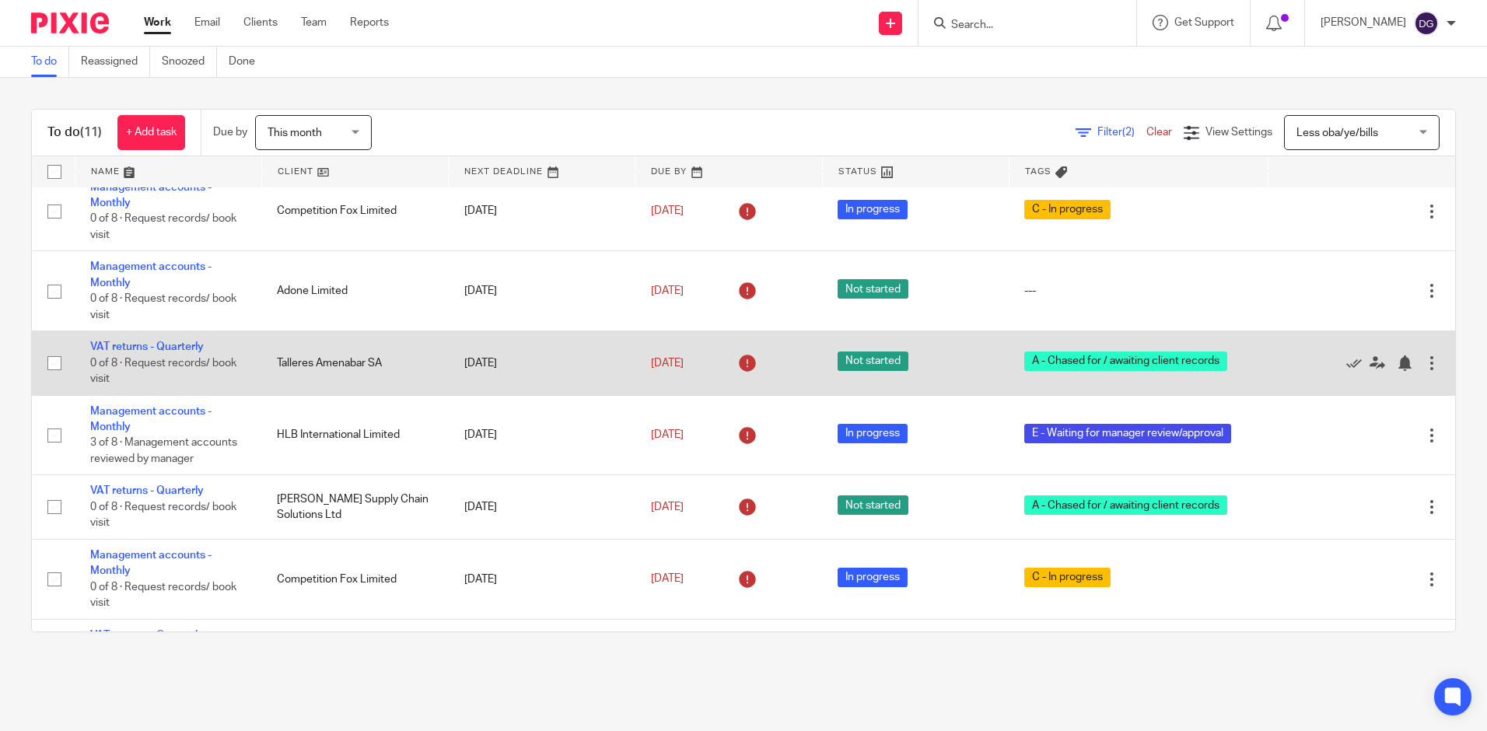
scroll to position [232, 0]
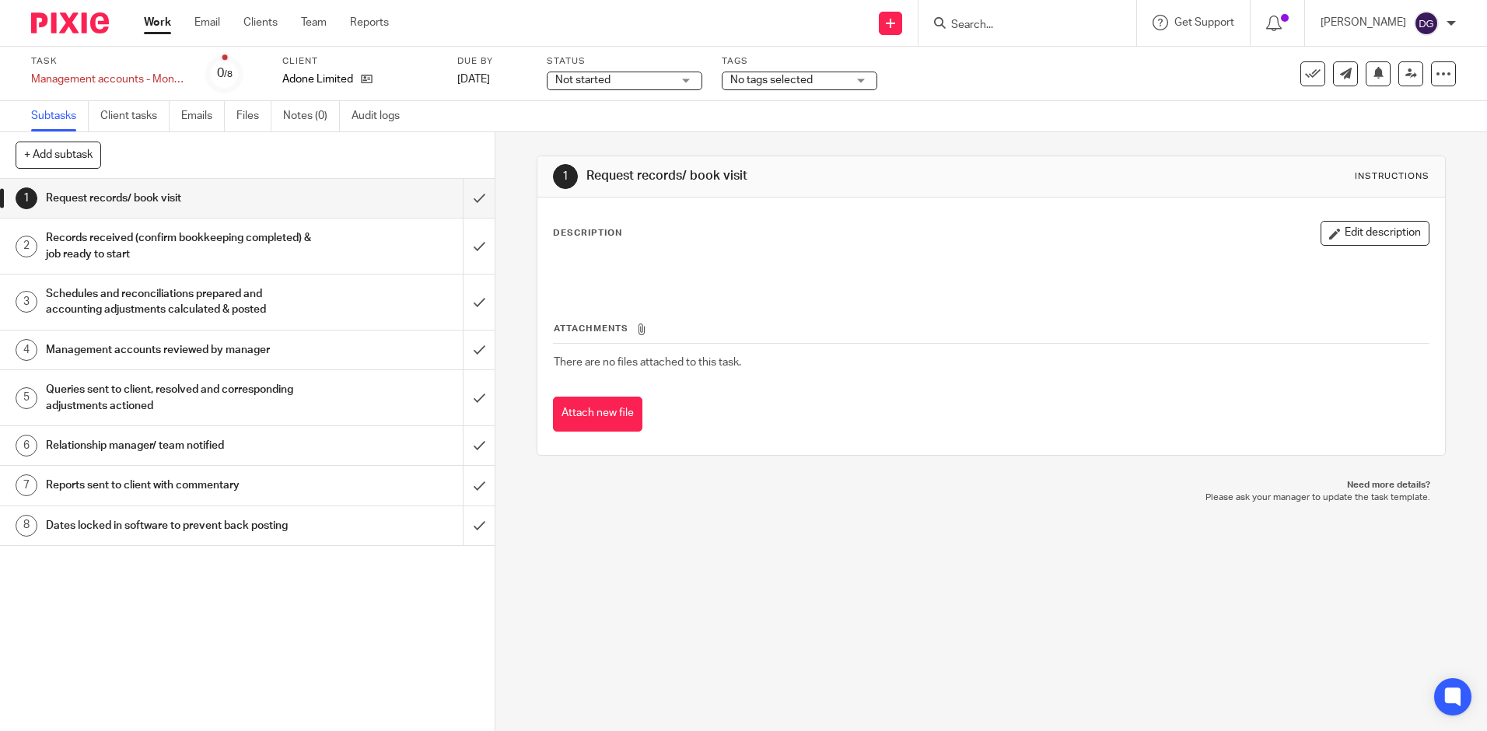
click at [770, 75] on span "No tags selected" at bounding box center [771, 80] width 82 height 11
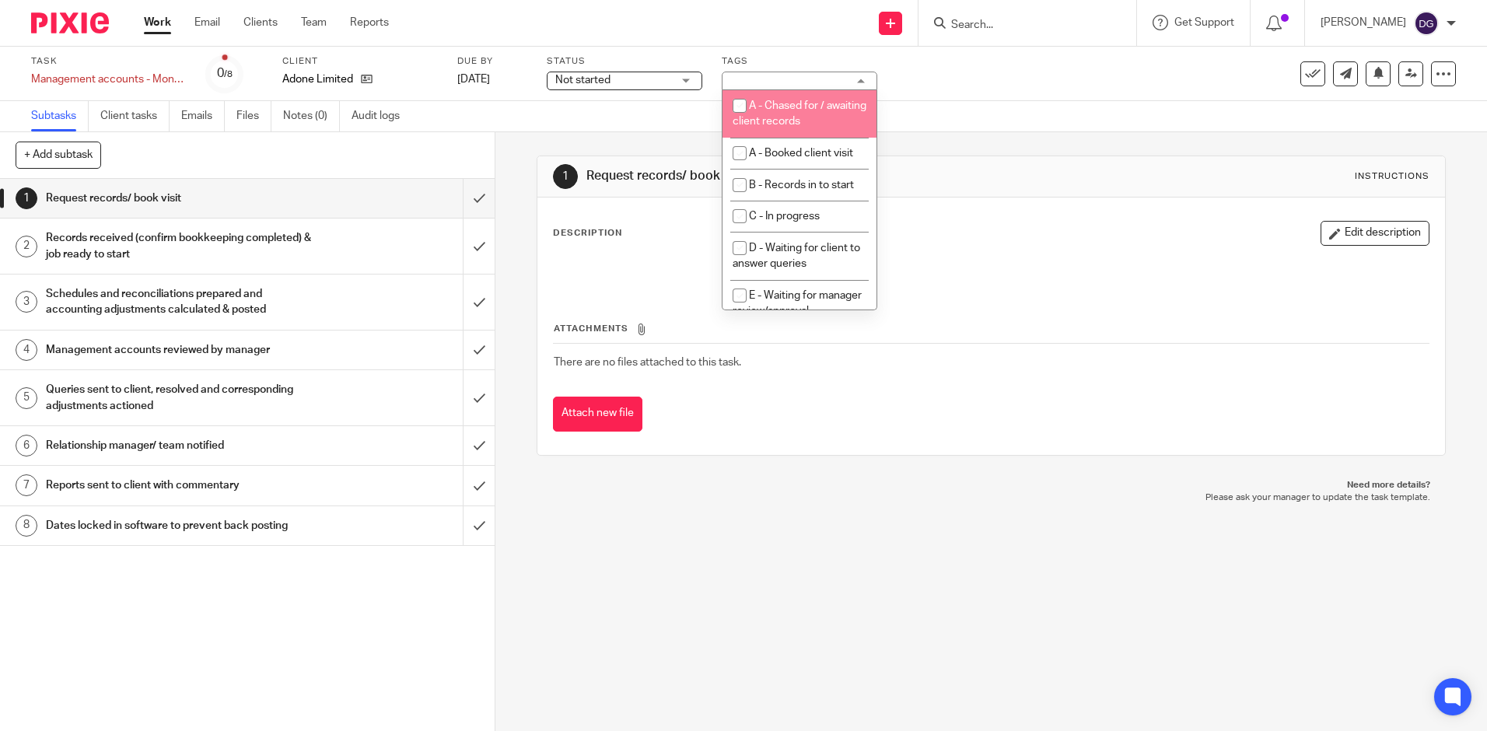
click at [786, 103] on span "A - Chased for / awaiting client records" at bounding box center [799, 113] width 134 height 27
checkbox input "true"
click at [981, 134] on div "1 Request records/ book visit Instructions Description Edit description Attachm…" at bounding box center [990, 305] width 908 height 347
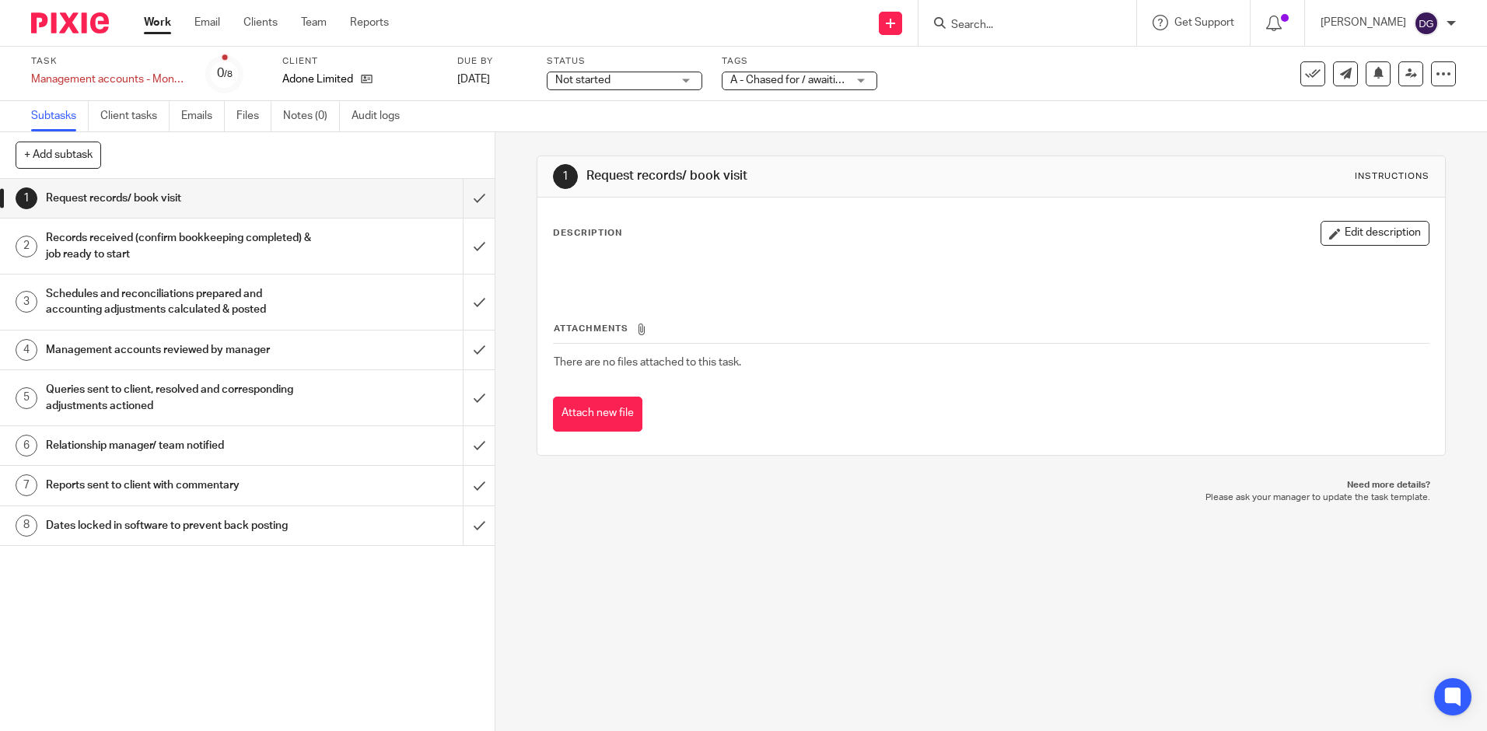
click at [765, 83] on span "A - Chased for / awaiting client records" at bounding box center [823, 80] width 187 height 11
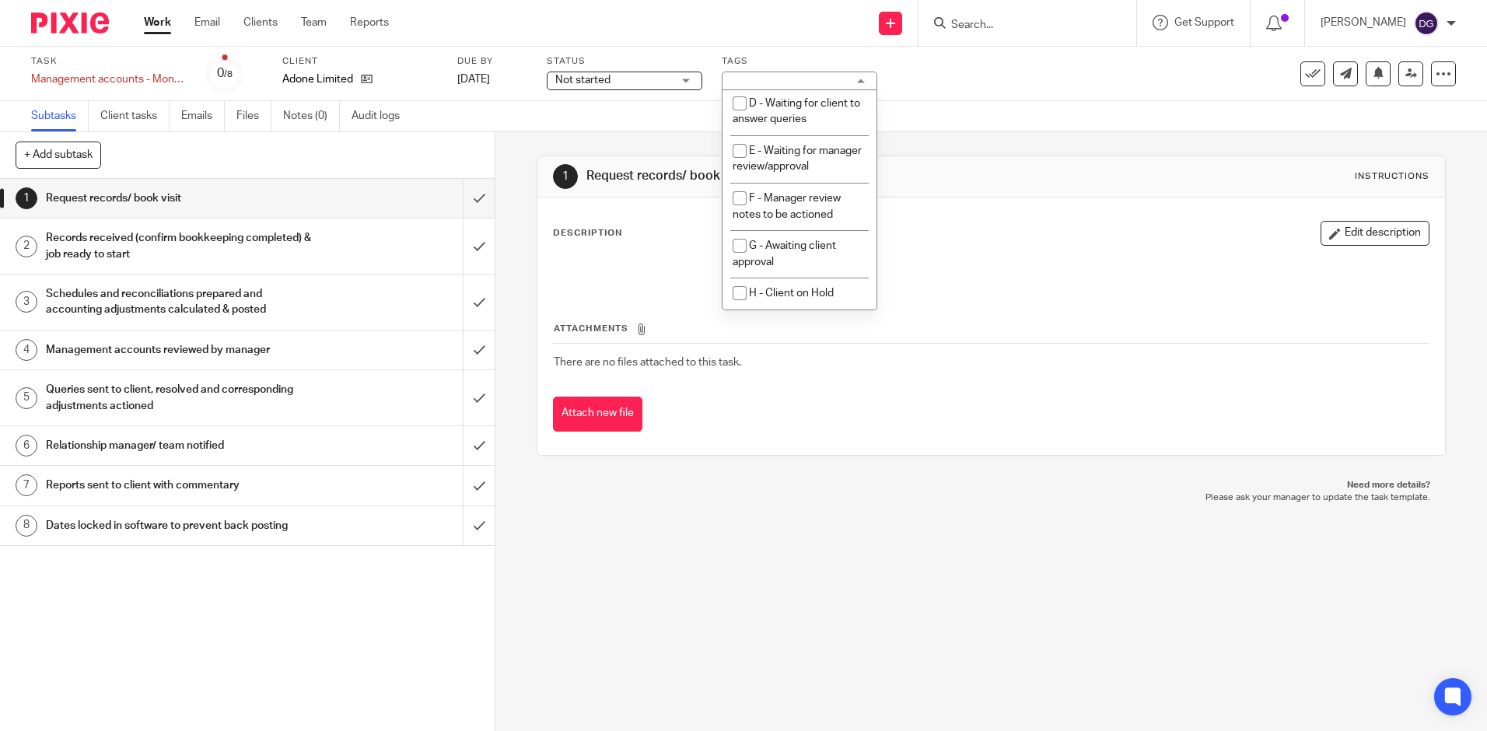
scroll to position [160, 0]
click at [984, 160] on div "1 Request records/ book visit Instructions" at bounding box center [990, 176] width 907 height 41
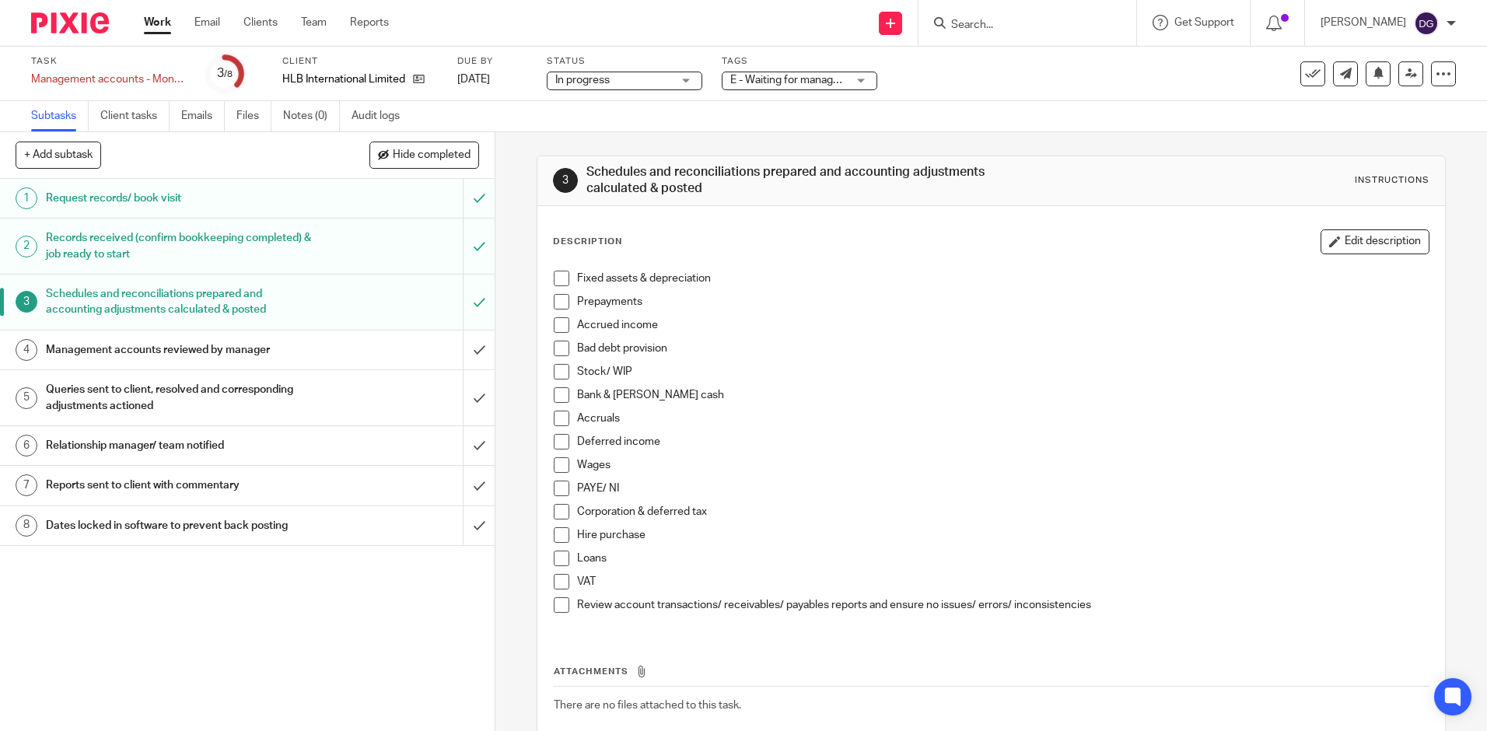
click at [246, 349] on h1 "Management accounts reviewed by manager" at bounding box center [179, 349] width 267 height 23
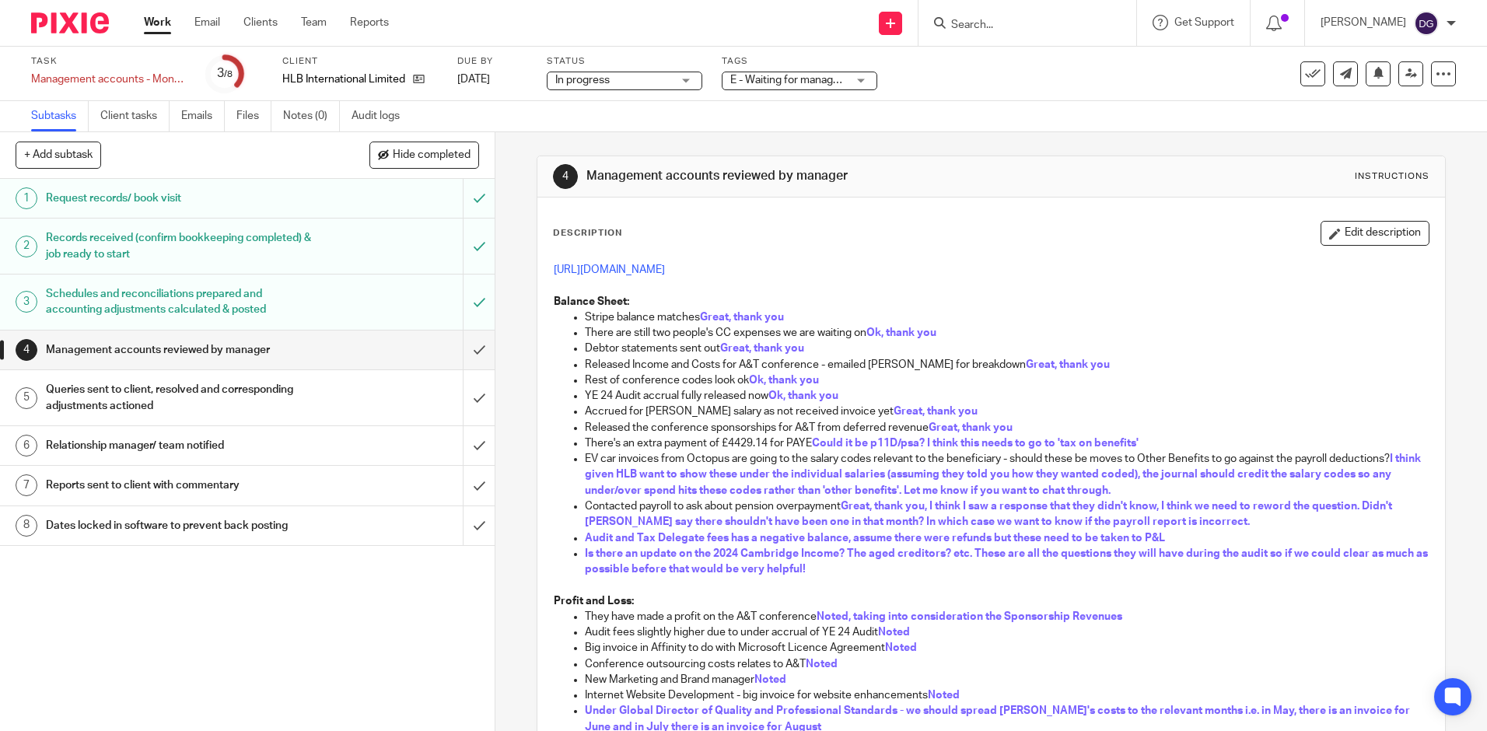
click at [291, 301] on h1 "Schedules and reconciliations prepared and accounting adjustments calculated & …" at bounding box center [179, 302] width 267 height 40
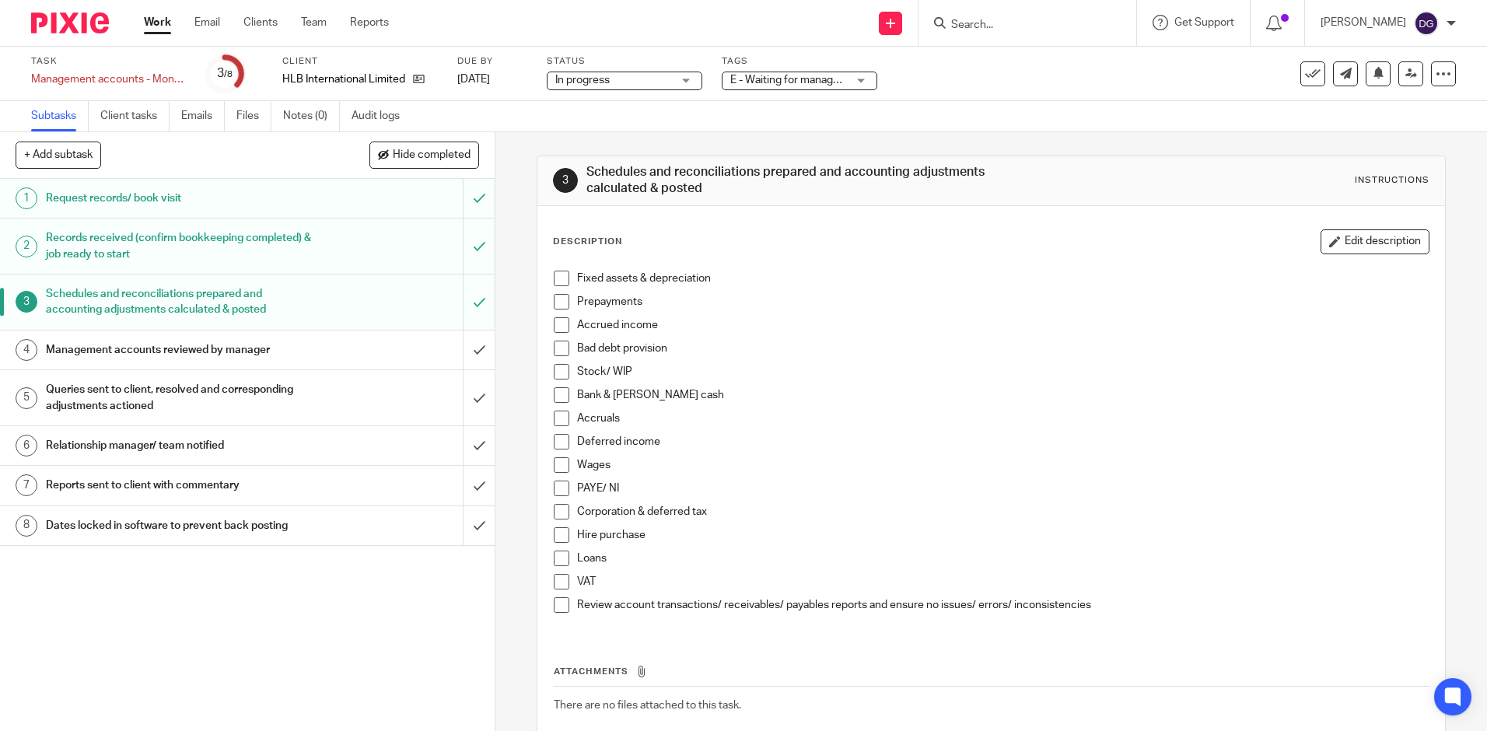
click at [285, 350] on h1 "Management accounts reviewed by manager" at bounding box center [179, 349] width 267 height 23
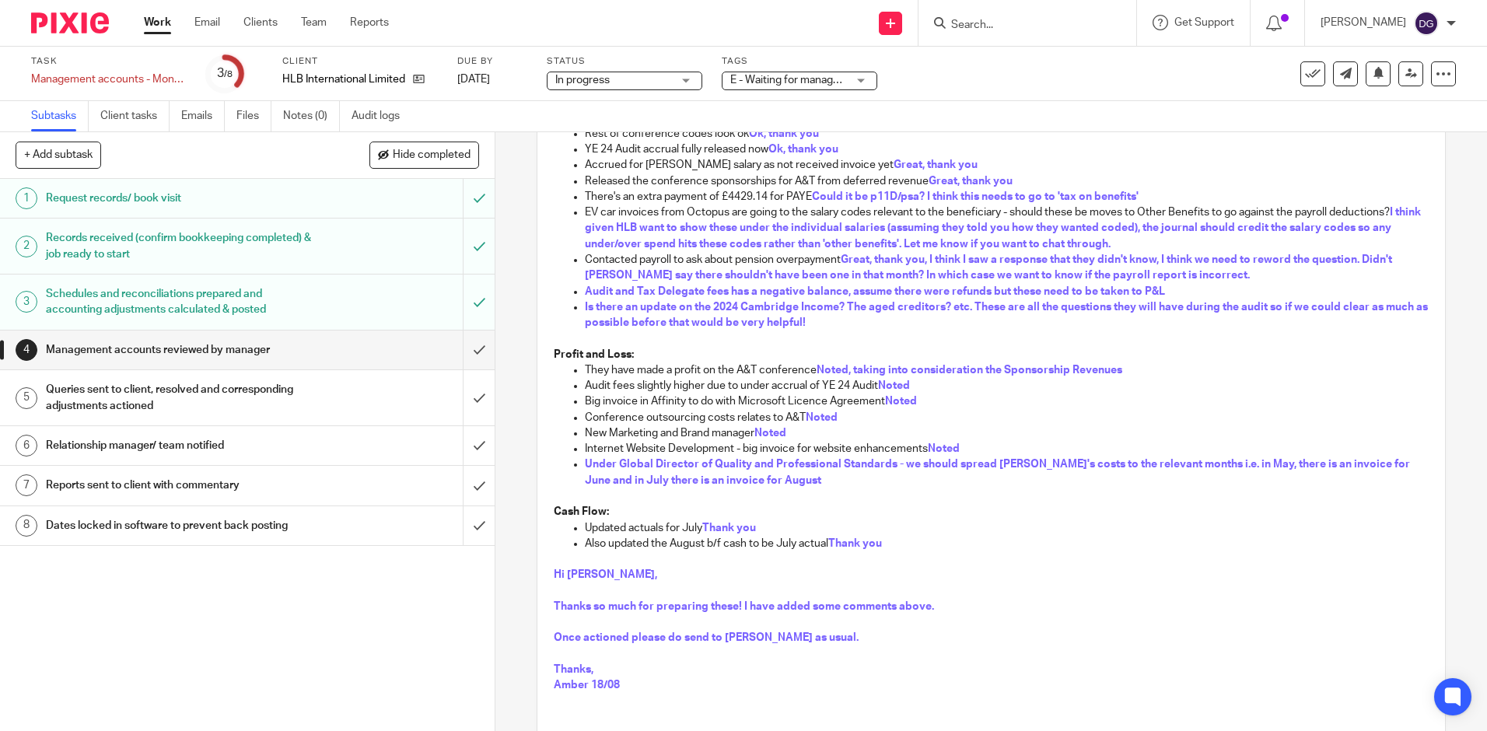
scroll to position [233, 0]
